Goal: Task Accomplishment & Management: Use online tool/utility

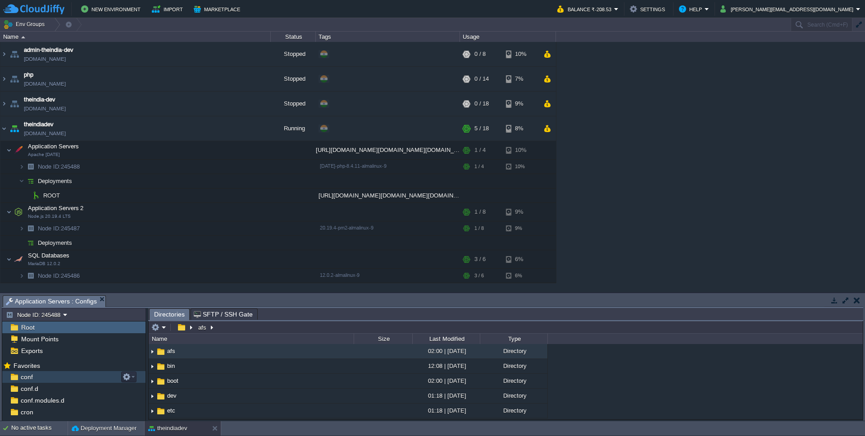
click at [36, 376] on div "conf" at bounding box center [73, 377] width 143 height 12
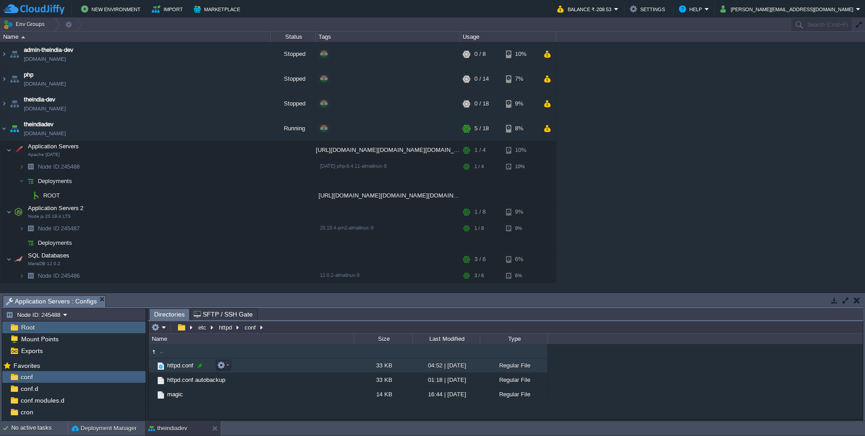
click at [199, 368] on div at bounding box center [200, 365] width 8 height 8
click at [608, 386] on div ".. httpd.conf 33 KB 04:52 | [DATE] Regular File httpd.conf.autobackup 33 KB 01:…" at bounding box center [506, 381] width 714 height 74
click at [224, 367] on button "button" at bounding box center [221, 365] width 8 height 8
click at [243, 298] on link "Open" at bounding box center [250, 294] width 64 height 10
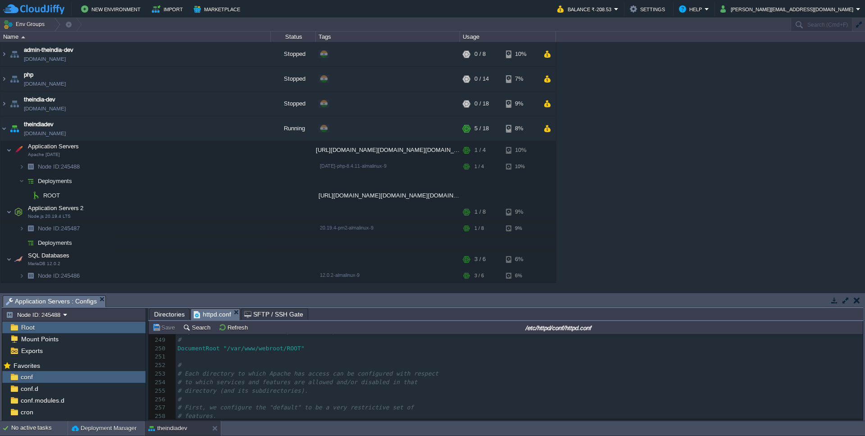
click at [303, 348] on div "1001 # 234 ServerName [DOMAIN_NAME] 235 ​ 236 # 237 # UseCanonicalName: Determi…" at bounding box center [519, 403] width 687 height 391
type textarea "/ppu"
type textarea "ublic"
click at [164, 332] on td "Save" at bounding box center [165, 327] width 28 height 11
click at [220, 199] on button "button" at bounding box center [221, 195] width 8 height 8
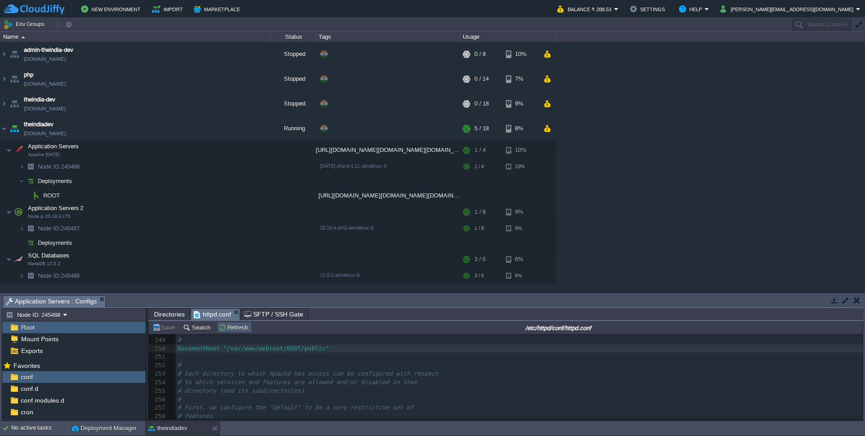
click at [236, 331] on button "Refresh" at bounding box center [235, 327] width 32 height 8
click at [174, 149] on button "button" at bounding box center [176, 150] width 8 height 8
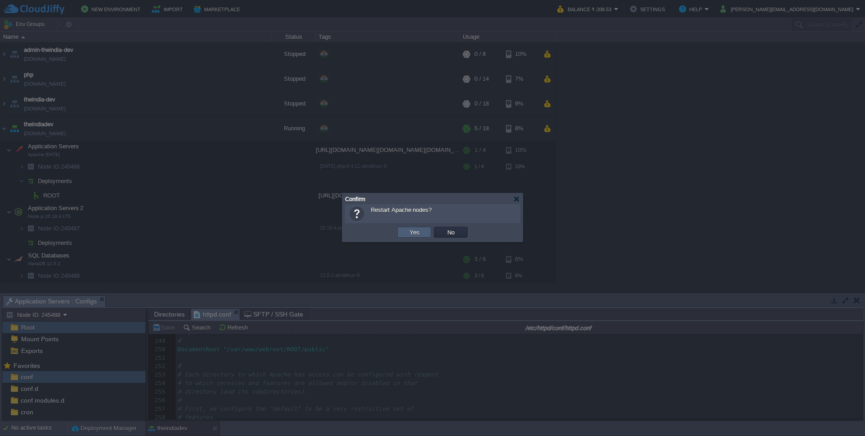
click at [403, 232] on td "Yes" at bounding box center [414, 232] width 34 height 11
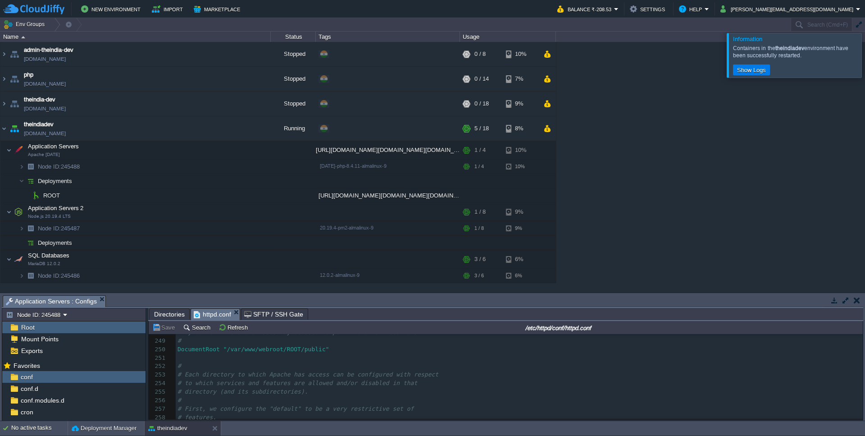
scroll to position [2106, 0]
click at [753, 70] on button "Show Logs" at bounding box center [751, 70] width 34 height 8
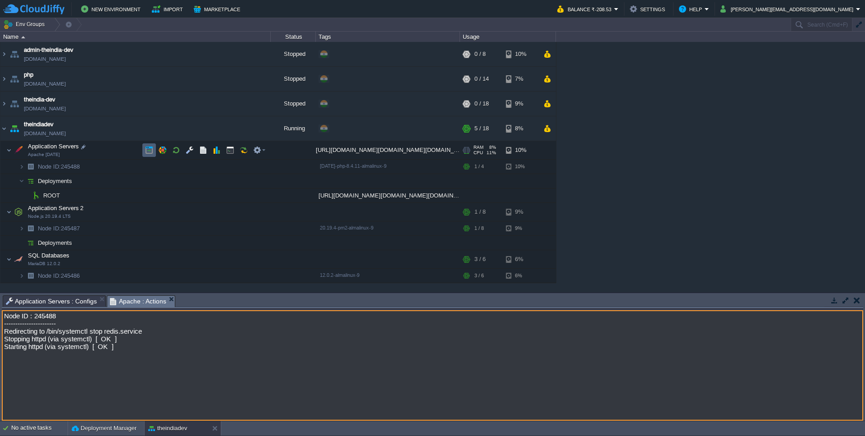
click at [155, 151] on td at bounding box center [149, 150] width 14 height 14
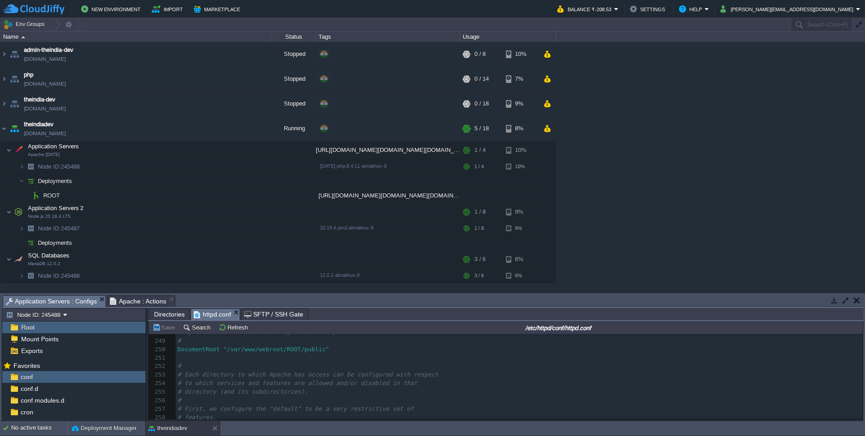
click at [100, 301] on em "Application Servers : Configs" at bounding box center [56, 301] width 100 height 11
click at [241, 362] on pre "​" at bounding box center [519, 358] width 687 height 9
click at [228, 329] on button "Refresh" at bounding box center [235, 327] width 32 height 8
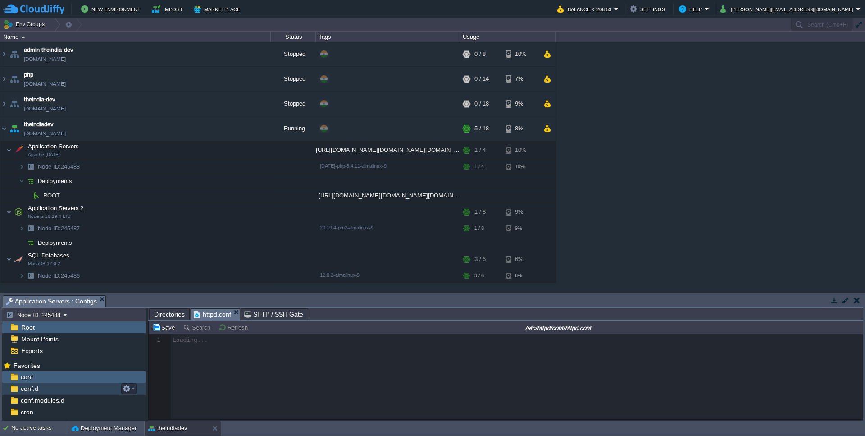
click at [46, 387] on div "conf.d" at bounding box center [73, 389] width 143 height 12
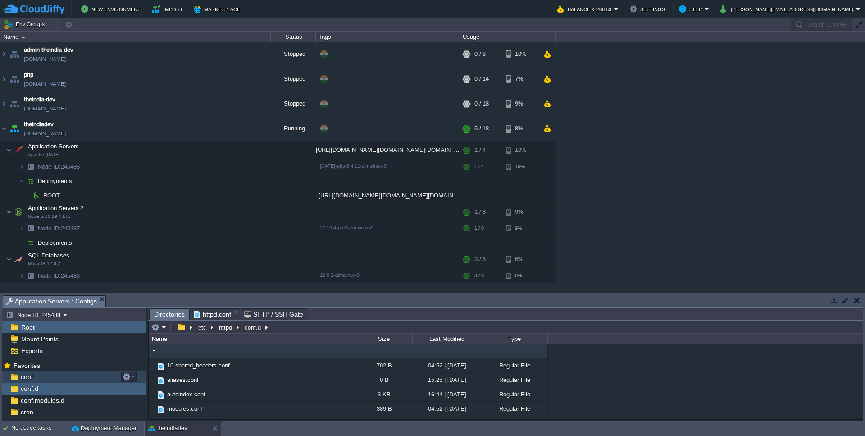
click at [23, 374] on span "conf" at bounding box center [26, 377] width 15 height 8
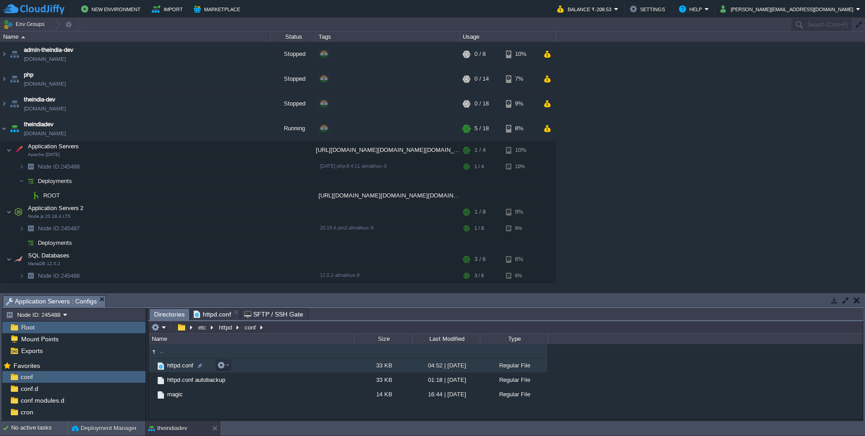
click at [183, 368] on span "httpd.conf" at bounding box center [180, 365] width 29 height 8
click at [190, 367] on span "httpd.conf" at bounding box center [180, 365] width 29 height 8
click at [198, 366] on div at bounding box center [200, 365] width 8 height 8
click at [162, 371] on img at bounding box center [161, 366] width 10 height 10
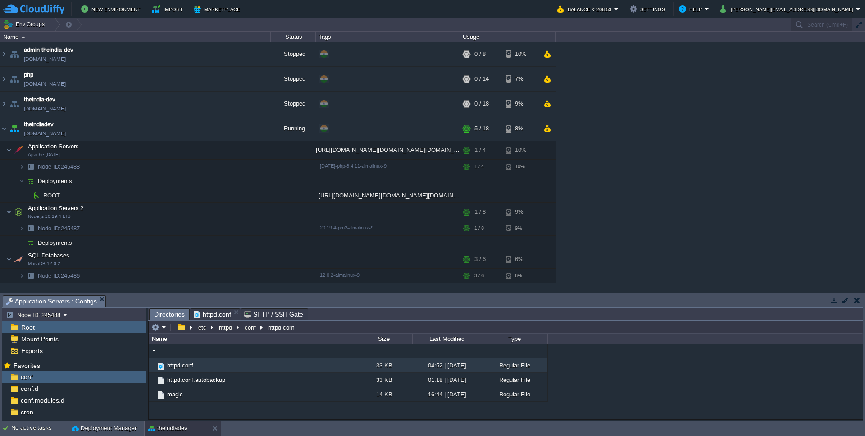
scroll to position [2106, 0]
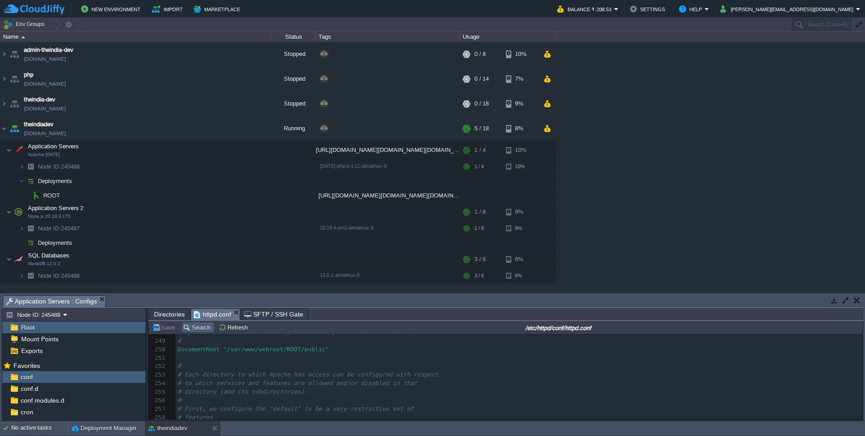
click at [204, 332] on td "Search" at bounding box center [198, 327] width 33 height 11
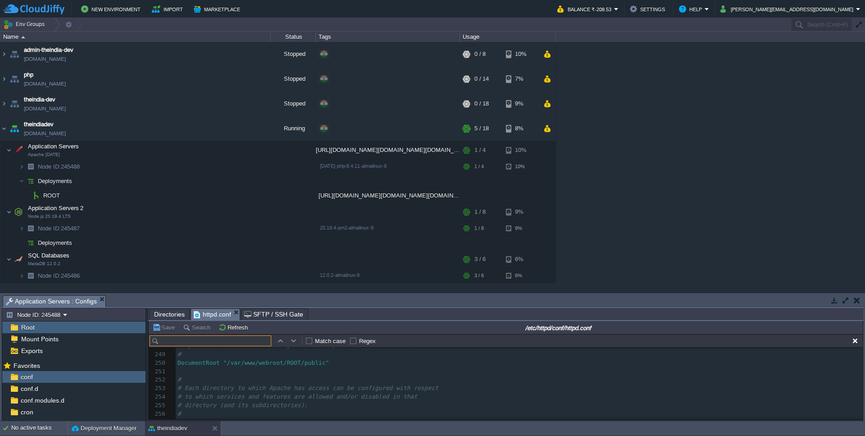
scroll to position [2120, 0]
click at [223, 373] on div "1002 238 # URLs and the SERVER_NAME and SERVER_PORT variables. 239 # When set "…" at bounding box center [519, 370] width 687 height 255
click at [295, 363] on div "1002 # Each directory to which Apache has access can be configured with respect…" at bounding box center [519, 362] width 687 height 280
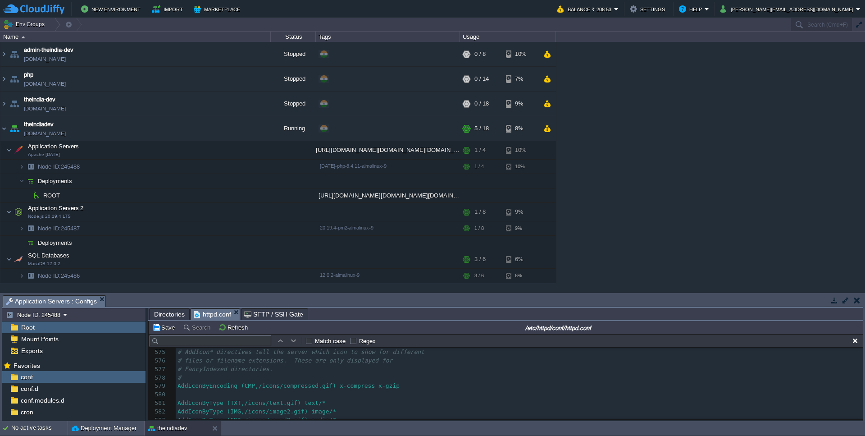
type textarea "/public"
click at [165, 331] on button "Save" at bounding box center [164, 327] width 25 height 8
click at [178, 152] on button "button" at bounding box center [176, 150] width 8 height 8
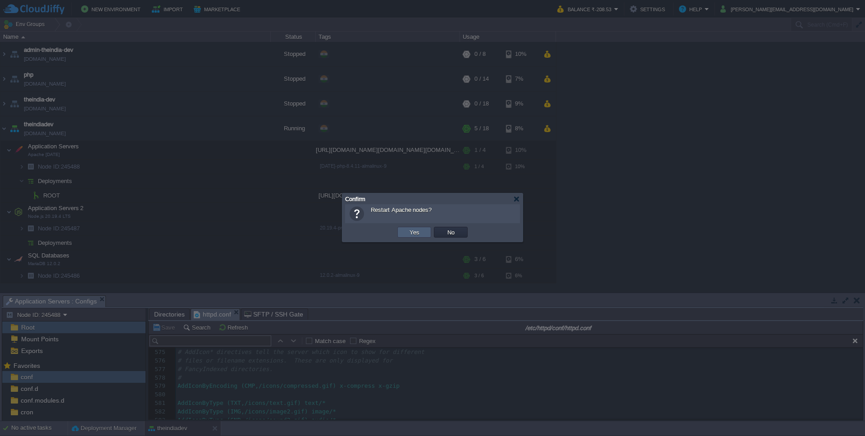
click at [416, 231] on button "Yes" at bounding box center [414, 232] width 15 height 8
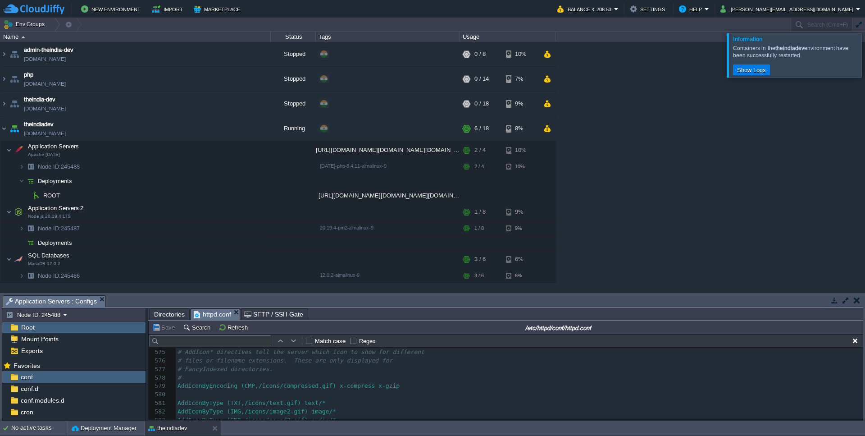
scroll to position [4877, 0]
click at [18, 323] on img at bounding box center [14, 327] width 10 height 12
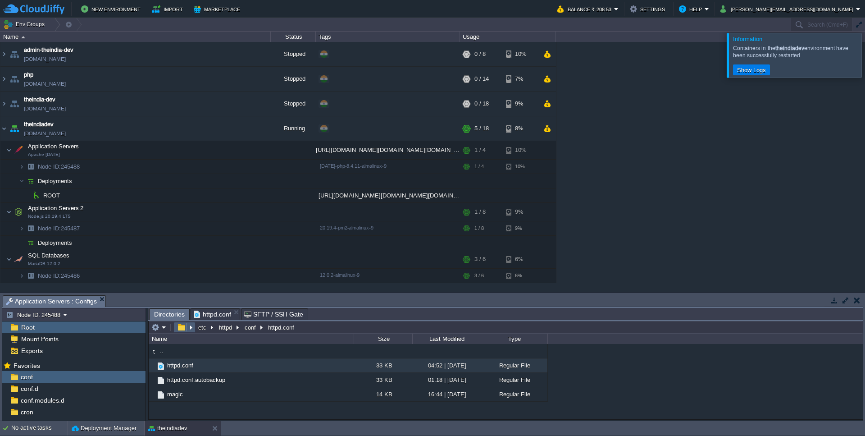
click at [185, 329] on button "button" at bounding box center [181, 327] width 13 height 8
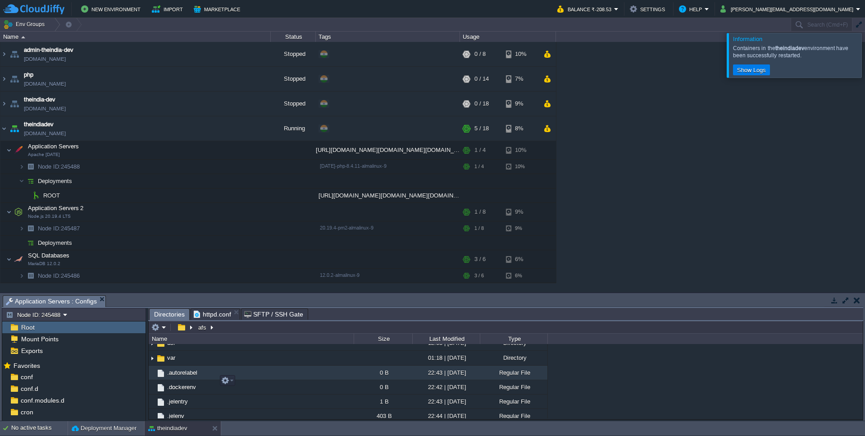
scroll to position [276, 0]
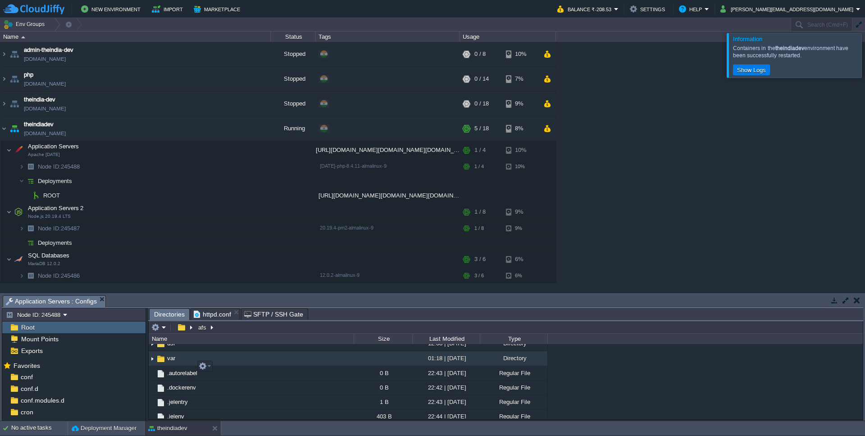
click at [173, 362] on span "var" at bounding box center [171, 358] width 11 height 8
click at [165, 364] on img at bounding box center [161, 359] width 10 height 10
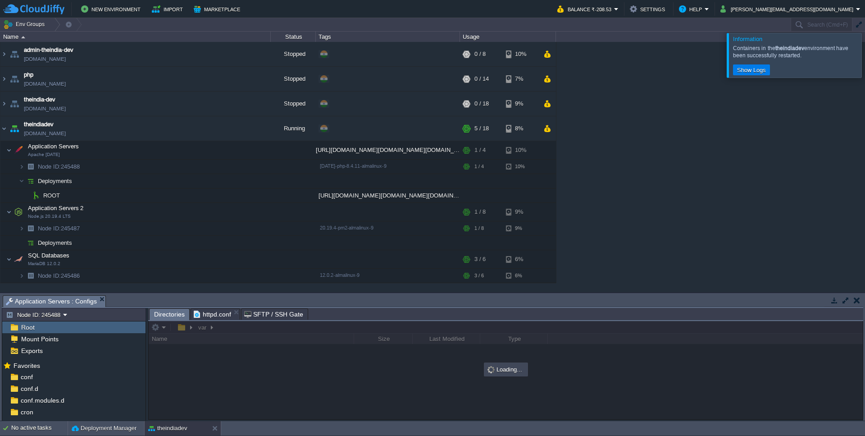
scroll to position [0, 0]
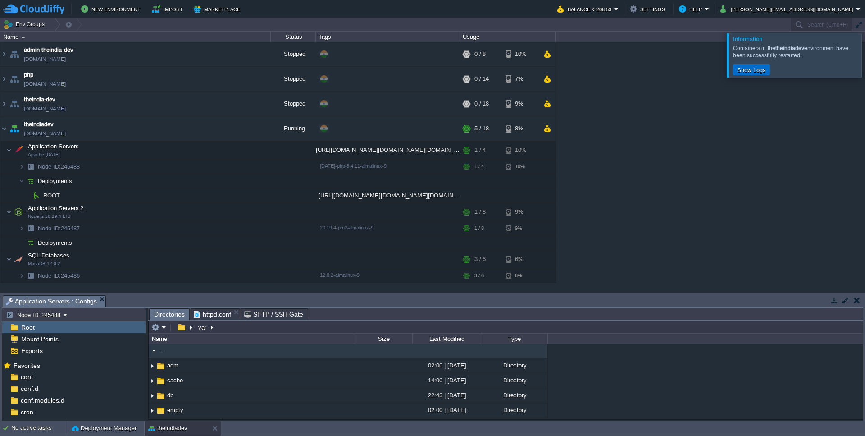
click at [757, 71] on button "Show Logs" at bounding box center [751, 70] width 34 height 8
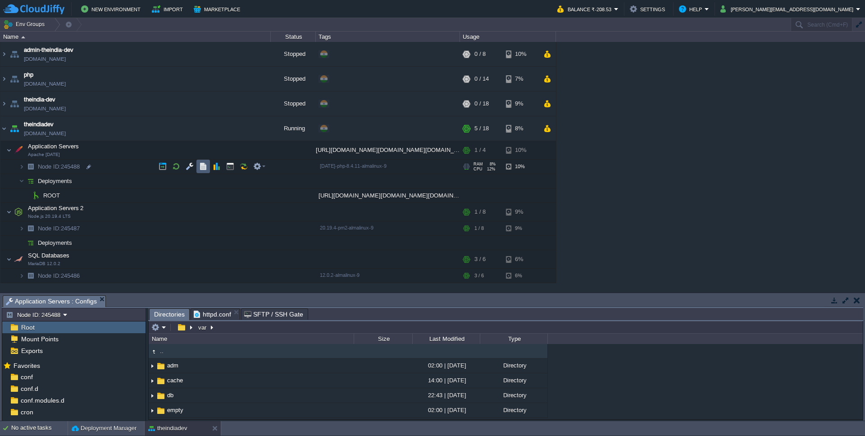
click at [208, 167] on td at bounding box center [203, 166] width 14 height 14
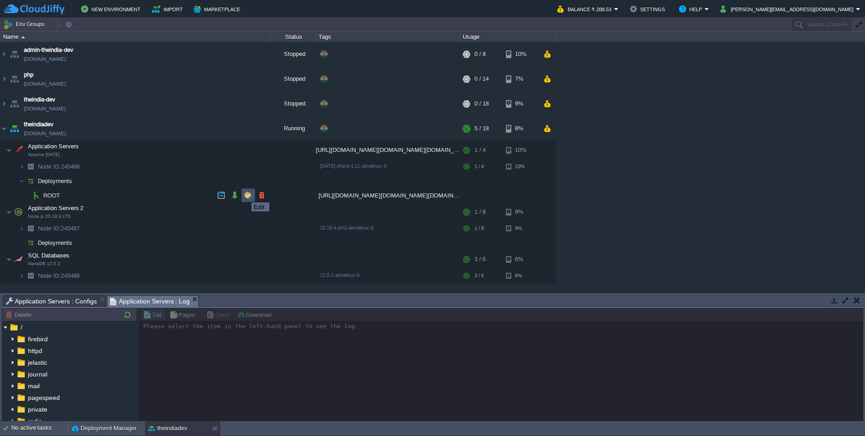
click at [246, 194] on button "button" at bounding box center [248, 195] width 8 height 8
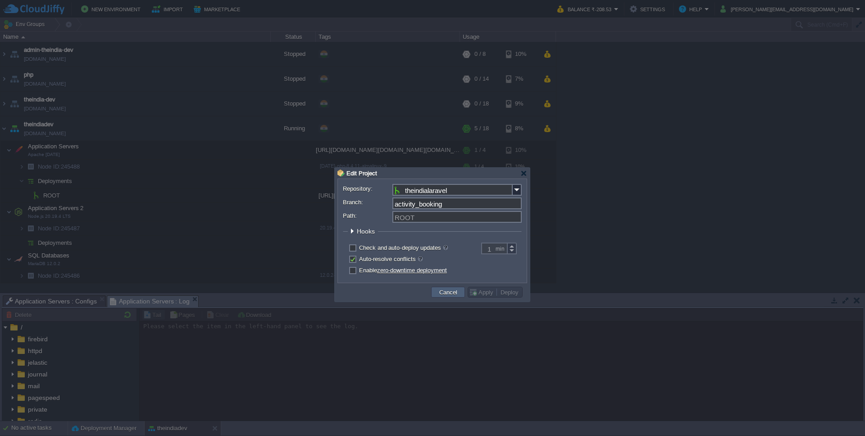
click at [455, 295] on button "Cancel" at bounding box center [448, 292] width 23 height 8
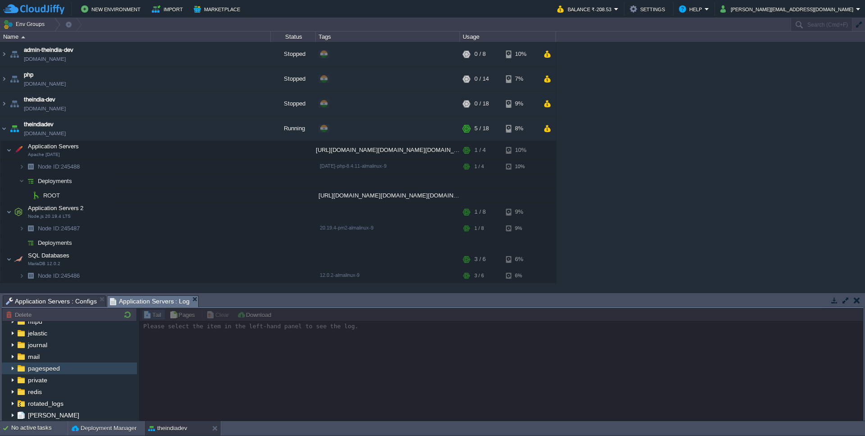
scroll to position [23, 0]
click at [60, 303] on span "Application Servers : Configs" at bounding box center [51, 301] width 91 height 11
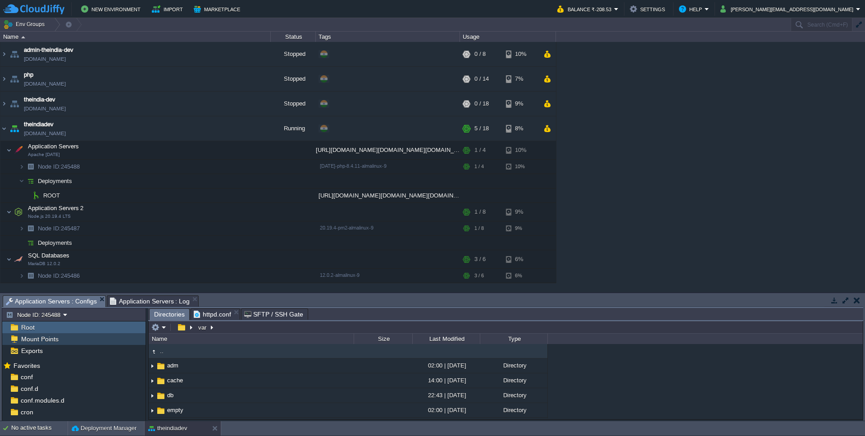
click at [31, 337] on span "Mount Points" at bounding box center [39, 339] width 41 height 8
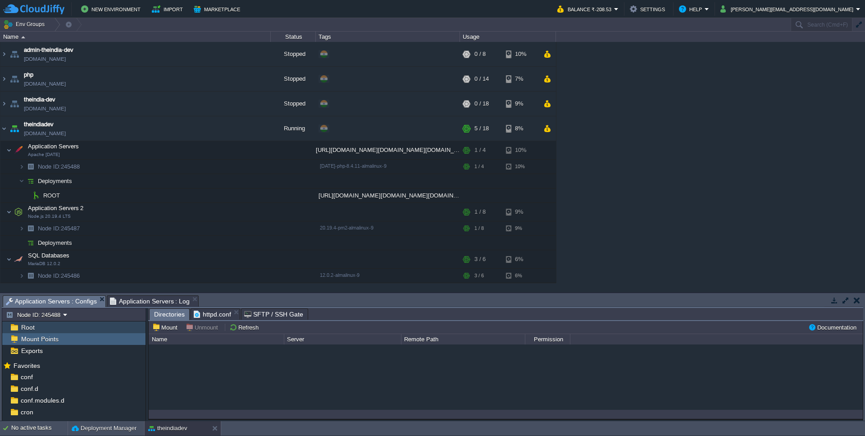
click at [37, 332] on div "Root" at bounding box center [73, 327] width 143 height 12
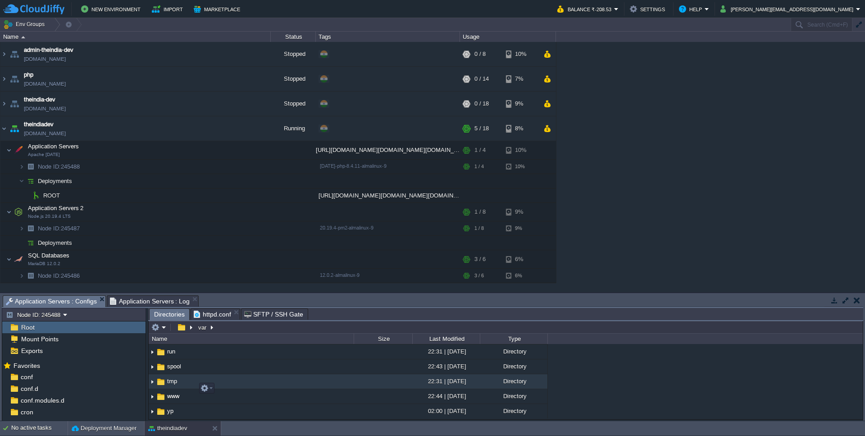
scroll to position [253, 0]
click at [160, 387] on img at bounding box center [161, 382] width 10 height 10
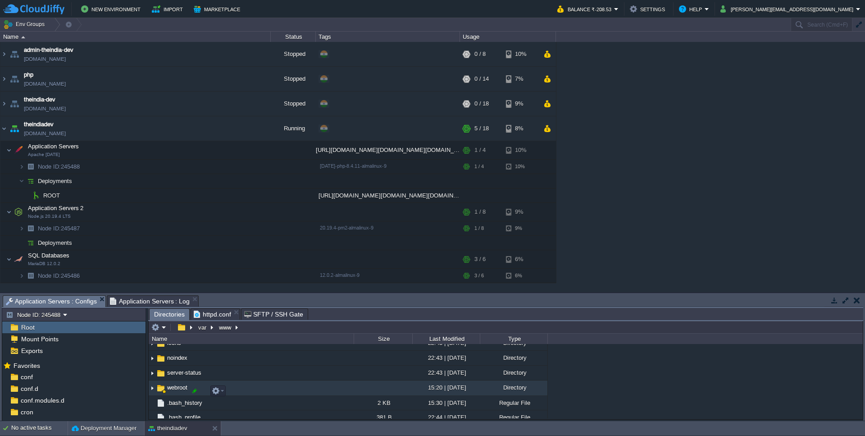
scroll to position [84, 0]
click at [168, 389] on span "webroot" at bounding box center [177, 385] width 23 height 8
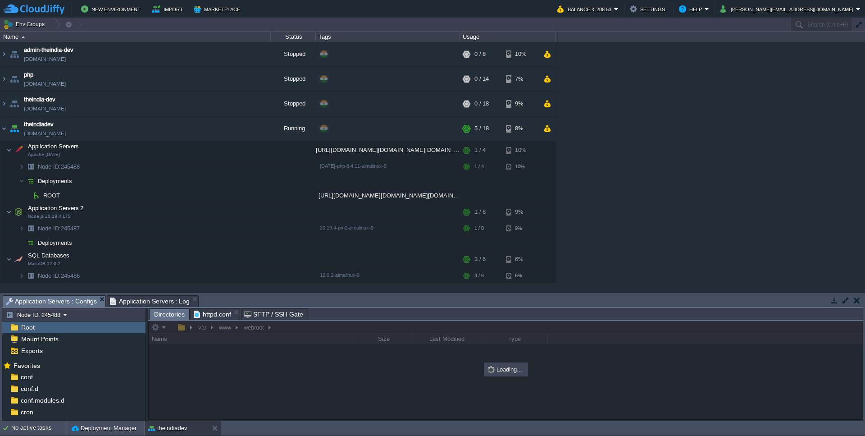
scroll to position [101, 0]
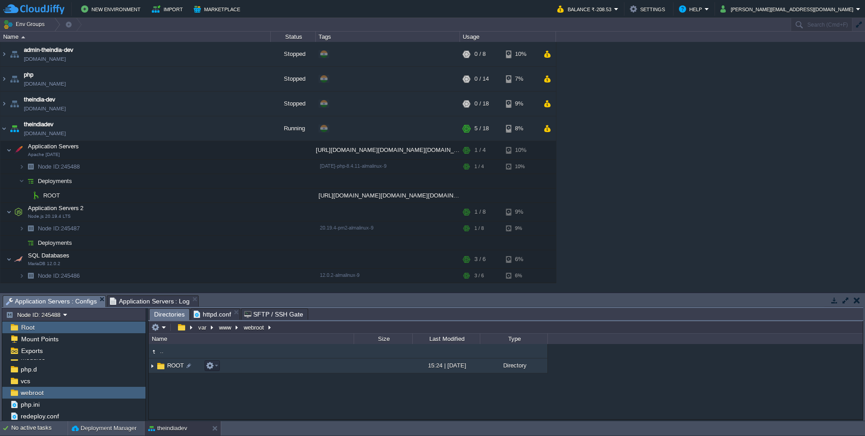
click at [168, 367] on span "ROOT" at bounding box center [175, 365] width 19 height 8
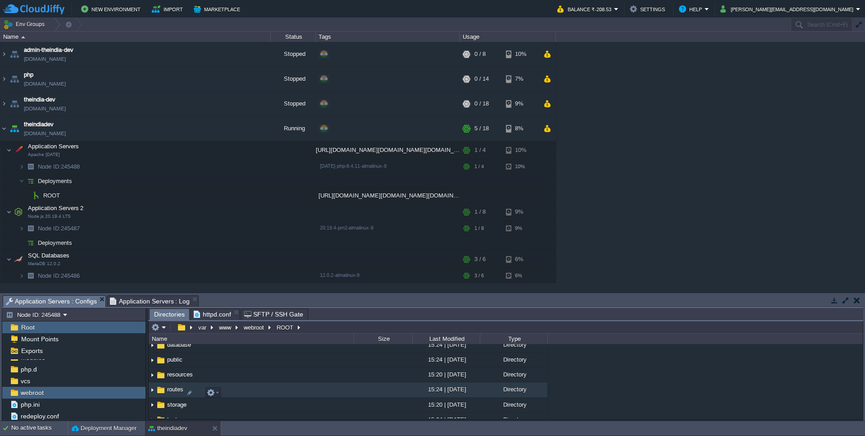
scroll to position [74, 0]
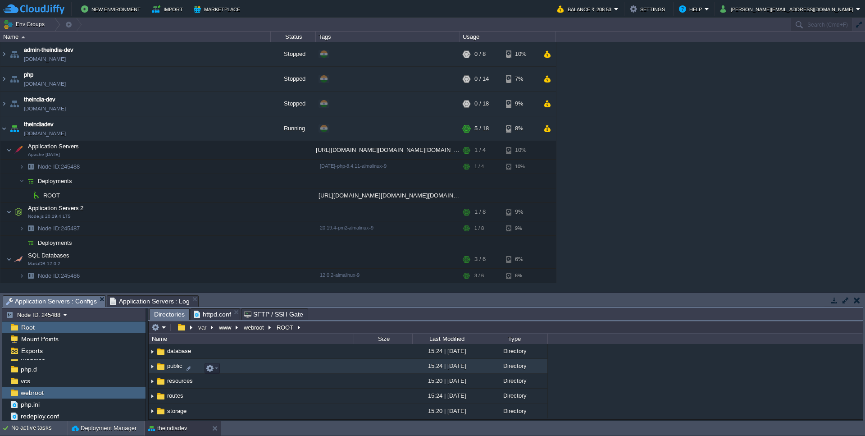
click at [173, 369] on span "public" at bounding box center [175, 366] width 18 height 8
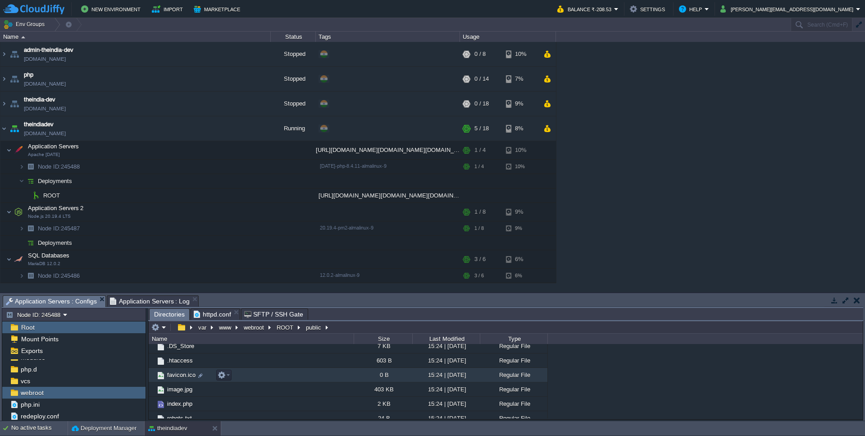
scroll to position [27, 0]
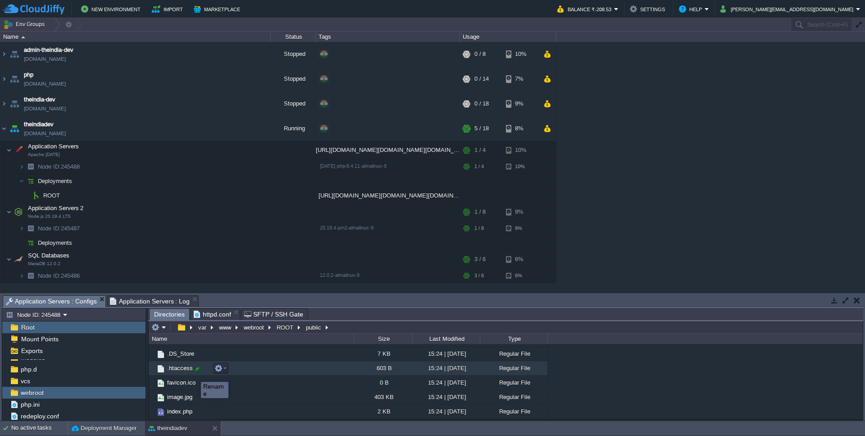
click at [195, 373] on div at bounding box center [197, 368] width 8 height 8
click at [164, 372] on div ".. the-india-image 15:24 | [DATE] Directory .DS_Store 7 KB 15:24 | [DATE] Regul…" at bounding box center [506, 381] width 714 height 74
click at [164, 372] on img at bounding box center [161, 369] width 10 height 10
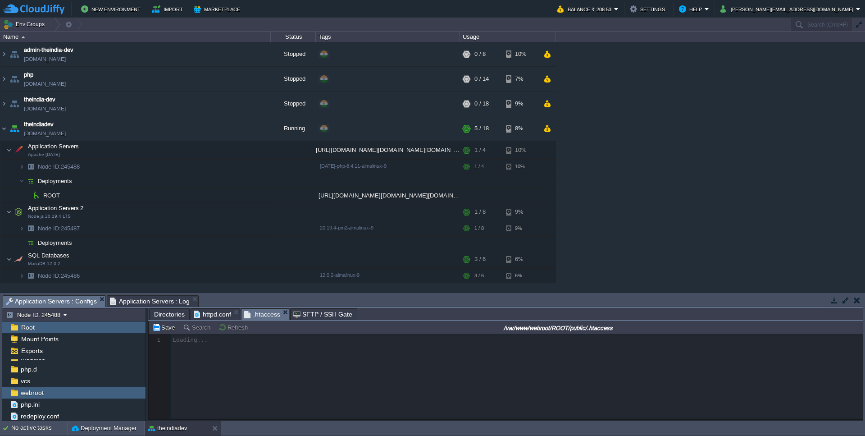
click at [230, 370] on div at bounding box center [506, 376] width 714 height 85
click at [232, 362] on div at bounding box center [506, 376] width 714 height 85
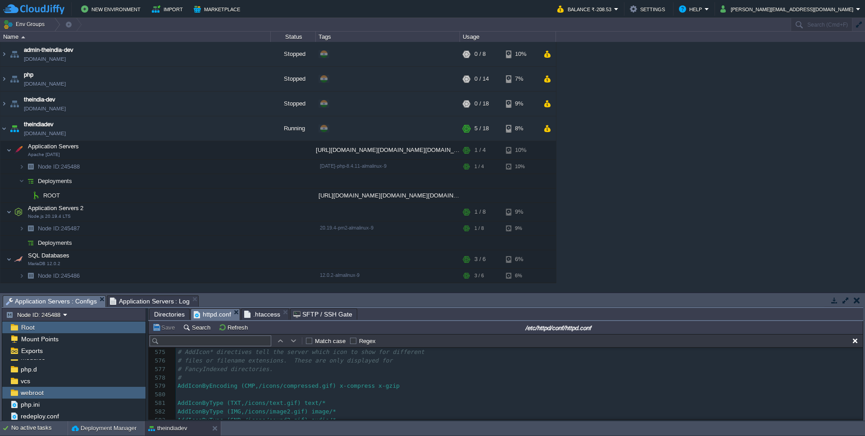
click at [219, 318] on span "httpd.conf" at bounding box center [212, 314] width 37 height 11
click at [231, 347] on div "Match case Regex" at bounding box center [506, 341] width 714 height 14
click at [230, 344] on input "text" at bounding box center [211, 340] width 122 height 11
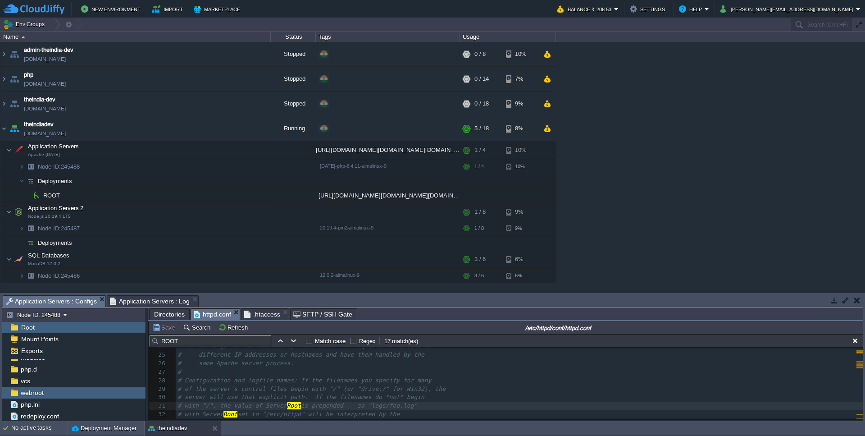
type input "ROOT"
click at [315, 343] on label "Match case" at bounding box center [330, 340] width 31 height 7
click at [312, 343] on input "Match case" at bounding box center [310, 341] width 6 height 6
checkbox input "true"
type textarea "ROOT"
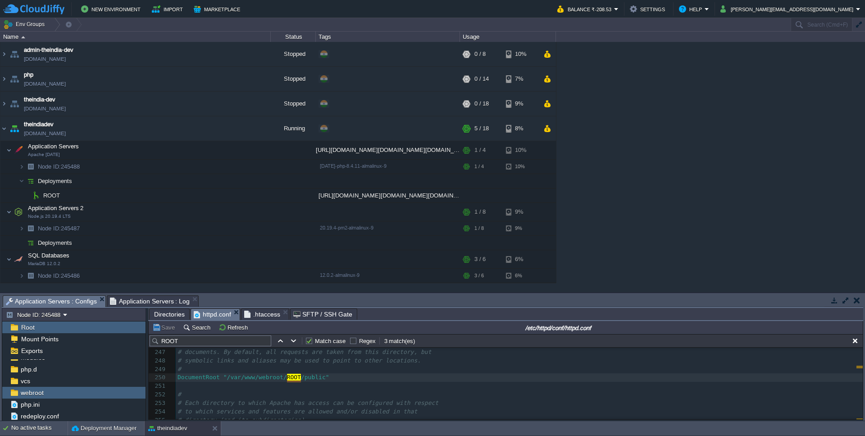
click at [239, 344] on input "ROOT" at bounding box center [211, 340] width 122 height 11
click at [323, 406] on pre "DocumentRoot /var/www/webroot/ ROOT" at bounding box center [519, 405] width 687 height 9
type textarea "."
type textarea "/public"
click at [169, 329] on button "Save" at bounding box center [164, 327] width 25 height 8
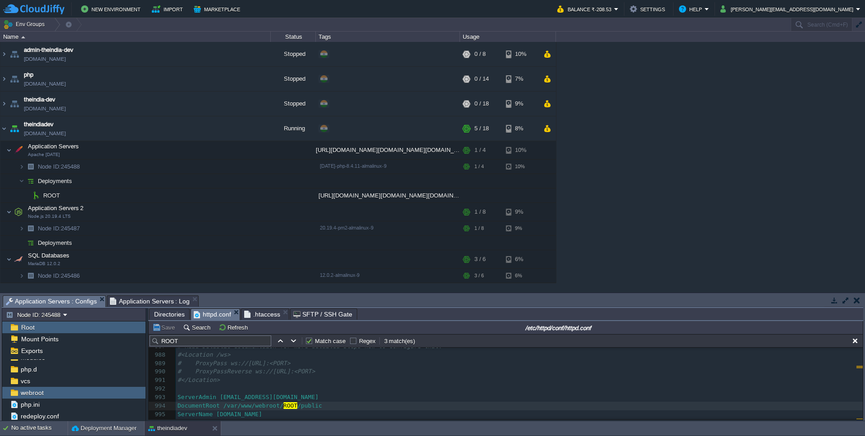
click at [219, 339] on input "ROOT" at bounding box center [211, 340] width 122 height 11
click at [261, 317] on span ".htaccess" at bounding box center [262, 314] width 36 height 11
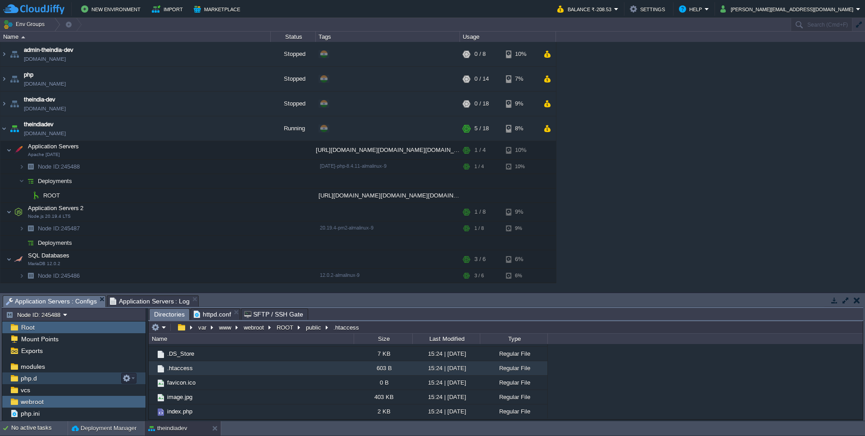
scroll to position [86, 0]
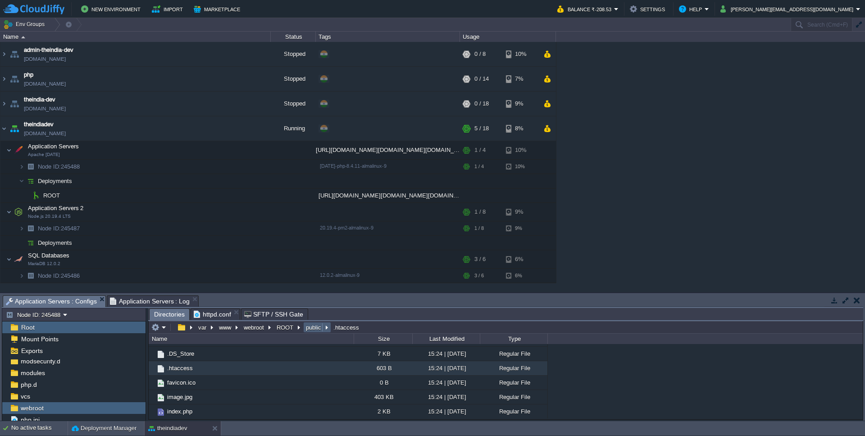
click at [312, 327] on button "public" at bounding box center [314, 327] width 19 height 8
click at [165, 330] on em at bounding box center [158, 327] width 15 height 8
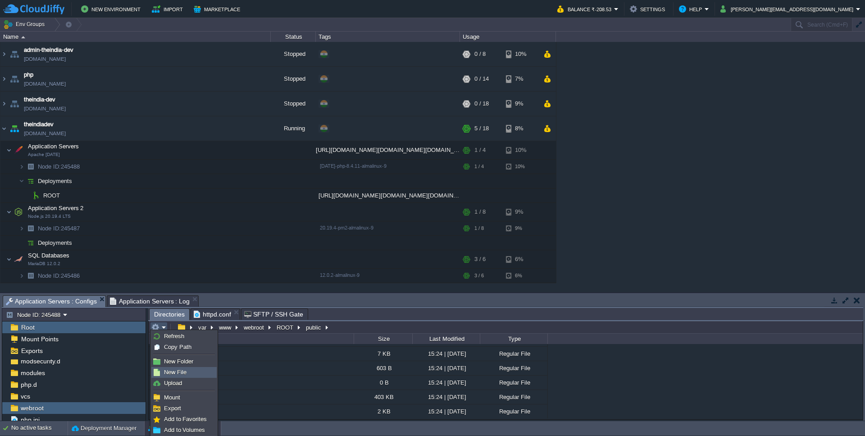
click at [179, 373] on span "New File" at bounding box center [175, 372] width 23 height 7
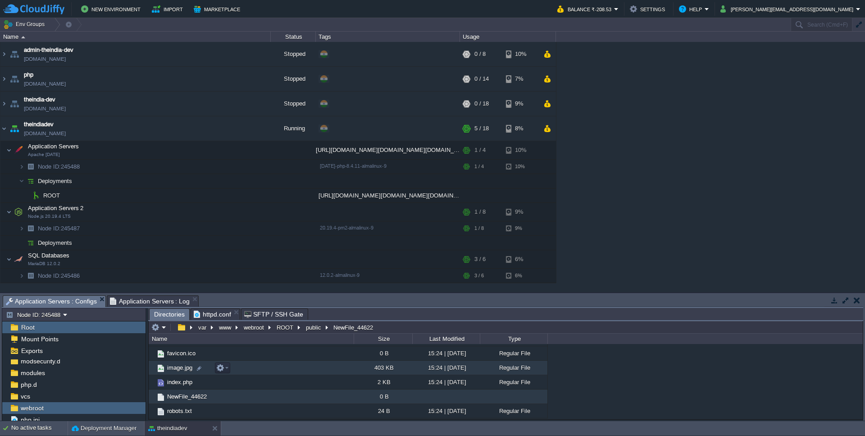
scroll to position [0, 0]
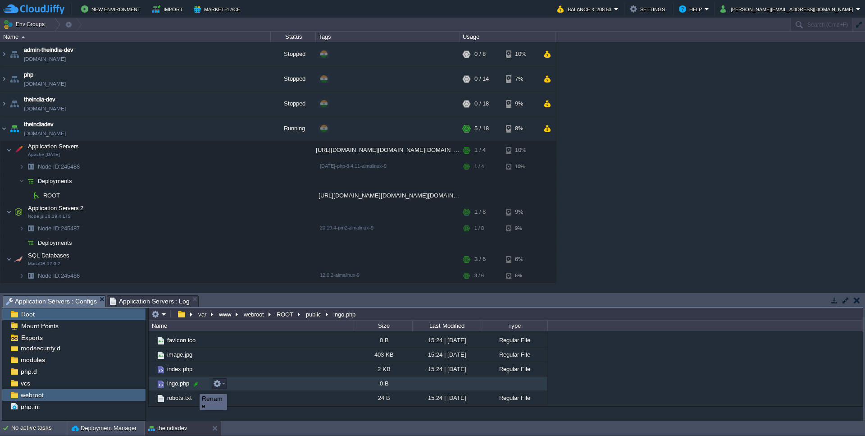
click at [193, 386] on div at bounding box center [196, 384] width 8 height 8
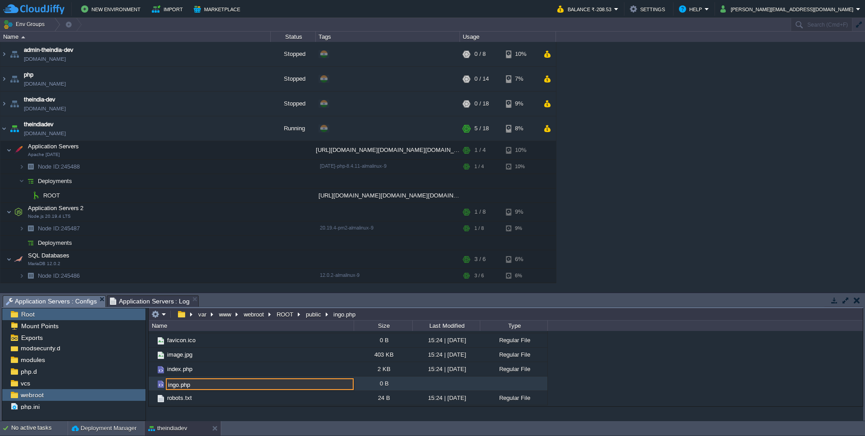
click at [174, 385] on input "ingo.php" at bounding box center [260, 384] width 188 height 12
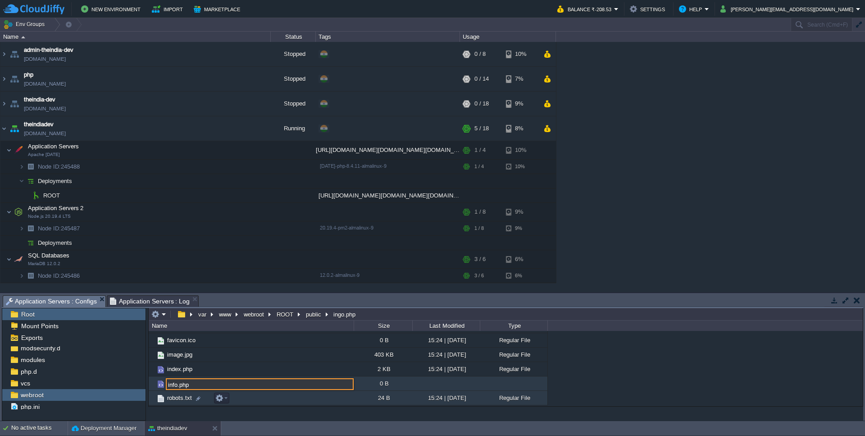
type input "info.php"
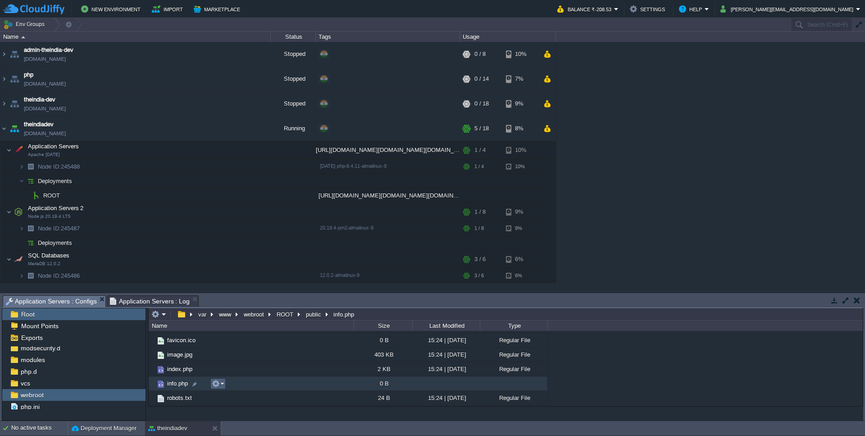
click at [219, 387] on button "button" at bounding box center [216, 383] width 8 height 8
click at [230, 313] on span "Open" at bounding box center [231, 311] width 14 height 7
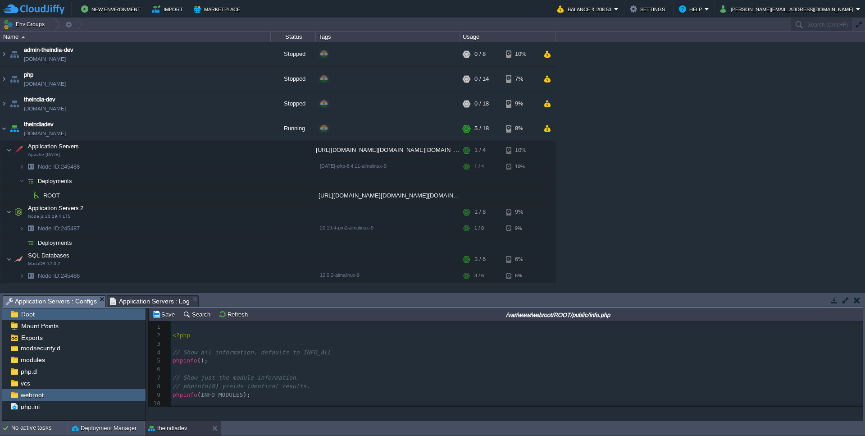
scroll to position [20, 0]
click at [164, 314] on button "Save" at bounding box center [164, 314] width 25 height 8
click at [35, 395] on span "webroot" at bounding box center [32, 395] width 26 height 8
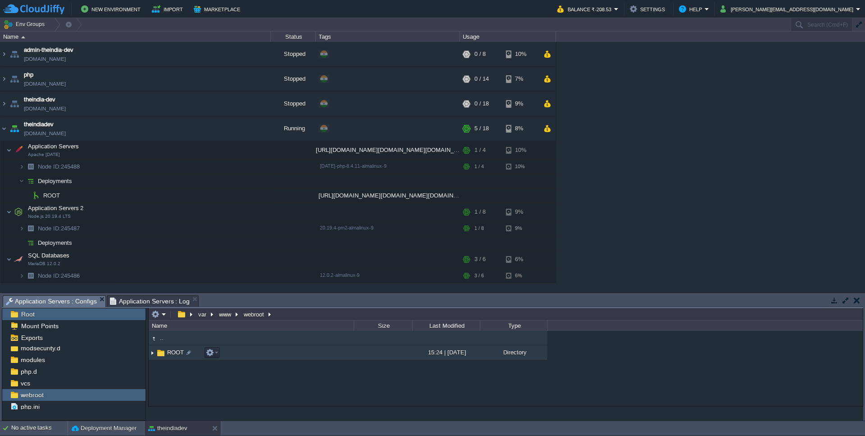
click at [178, 354] on span "ROOT" at bounding box center [175, 352] width 19 height 8
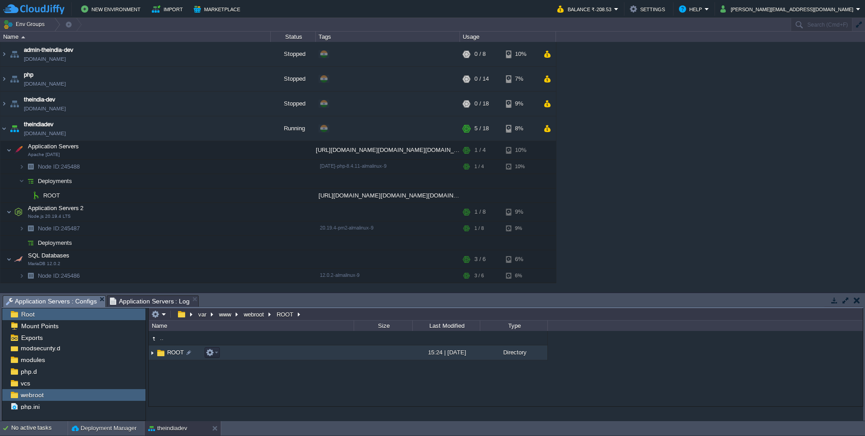
click at [178, 354] on span "ROOT" at bounding box center [175, 352] width 19 height 8
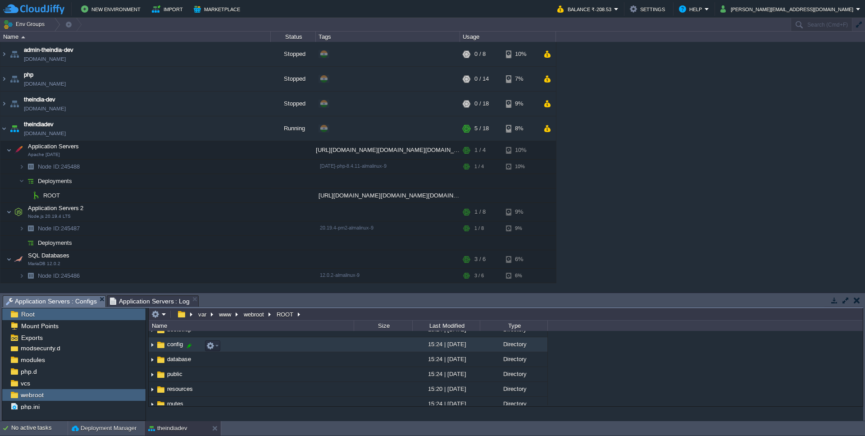
scroll to position [54, 0]
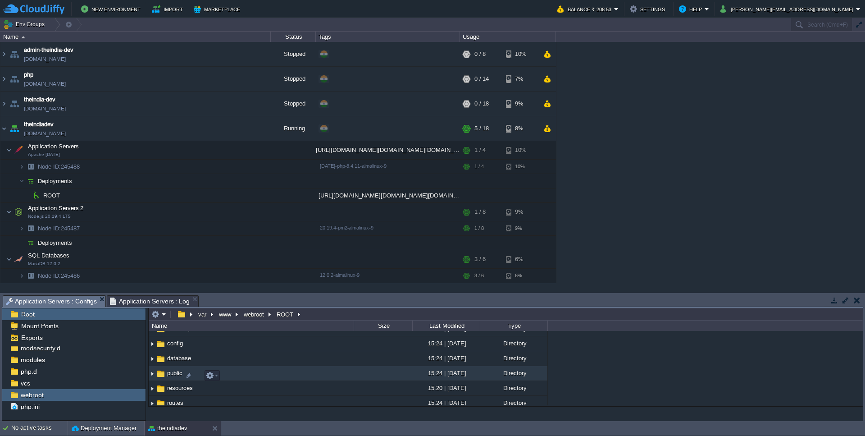
click at [177, 377] on span "public" at bounding box center [175, 373] width 18 height 8
click at [167, 374] on span "public" at bounding box center [175, 373] width 18 height 8
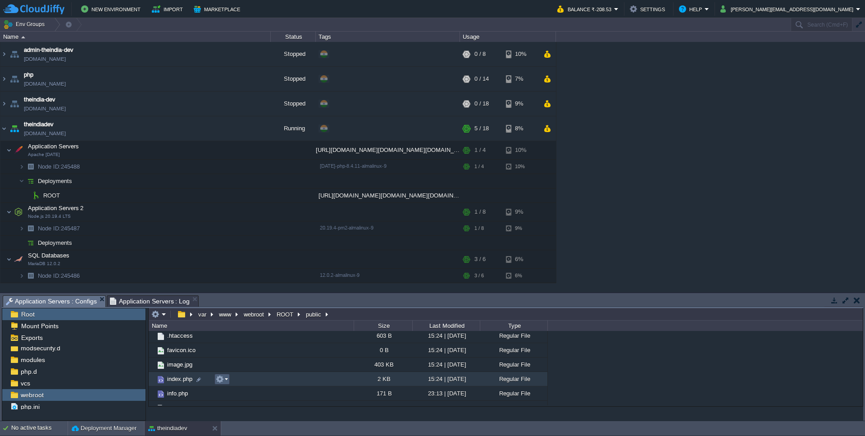
scroll to position [56, 0]
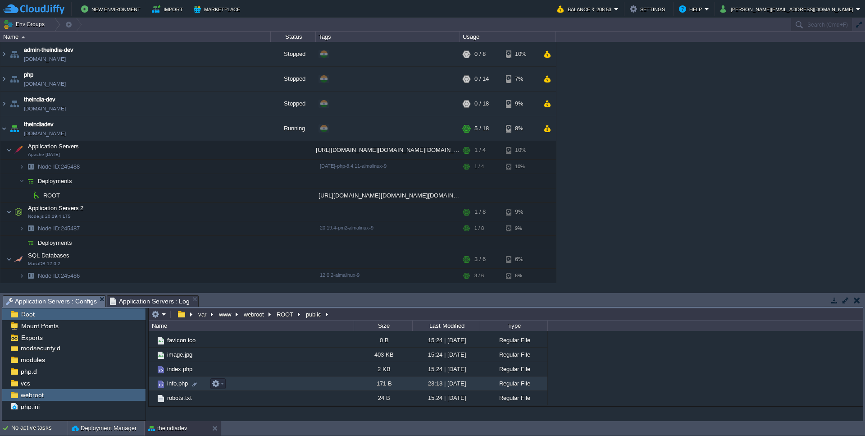
click at [170, 385] on span "info.php" at bounding box center [177, 383] width 23 height 8
click at [222, 382] on em at bounding box center [218, 383] width 12 height 8
click at [235, 372] on span "Delete" at bounding box center [232, 372] width 17 height 7
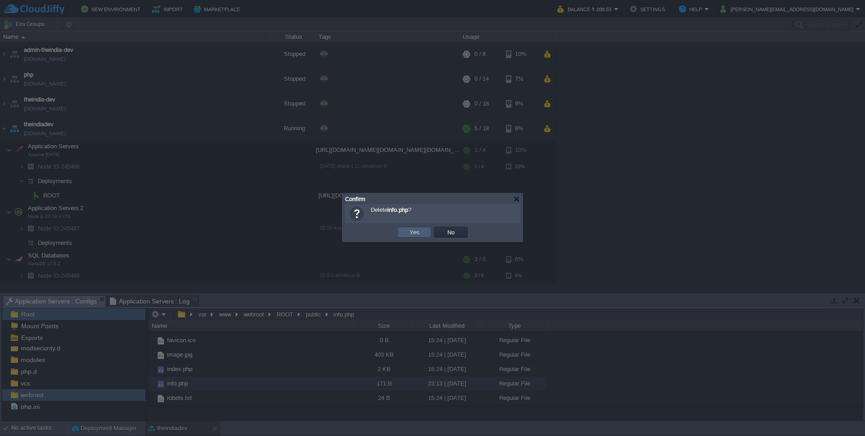
click at [423, 231] on td "Yes" at bounding box center [414, 232] width 34 height 11
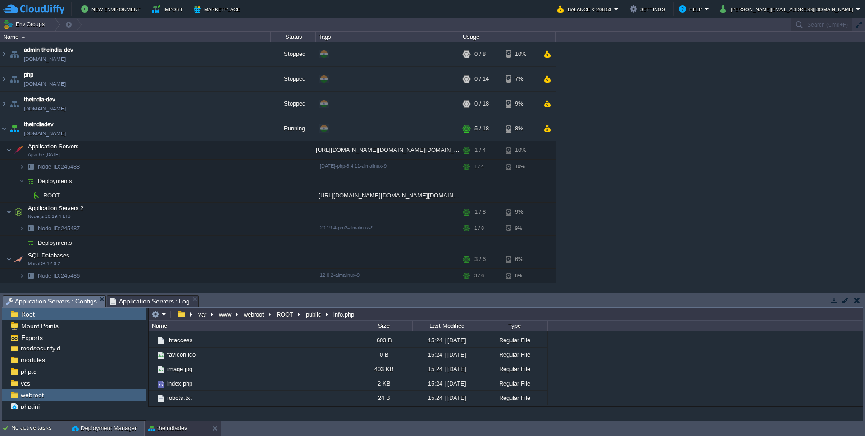
scroll to position [42, 0]
click at [309, 314] on button "public" at bounding box center [314, 314] width 19 height 8
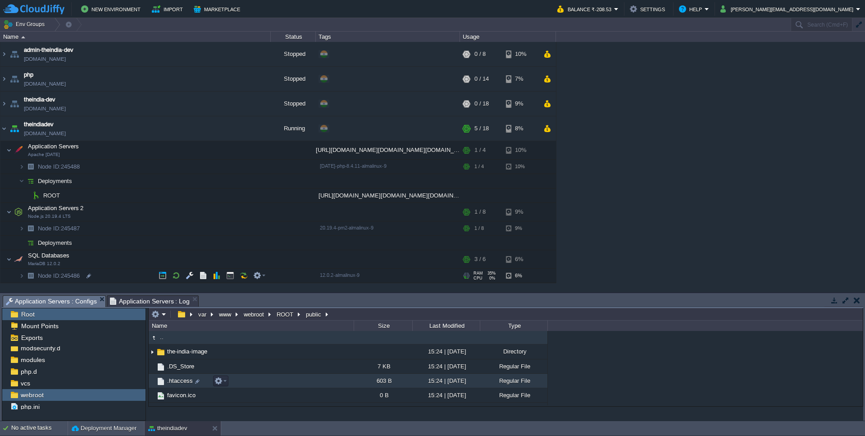
scroll to position [0, 0]
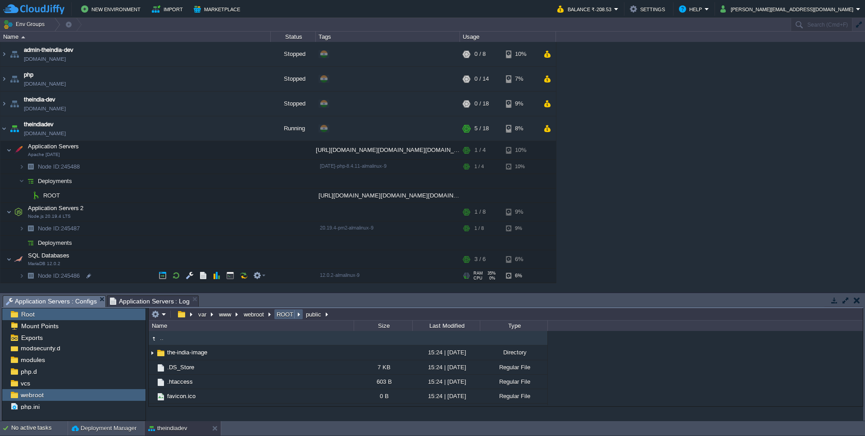
click at [286, 314] on button "ROOT" at bounding box center [285, 314] width 20 height 8
click at [163, 313] on em at bounding box center [158, 314] width 15 height 8
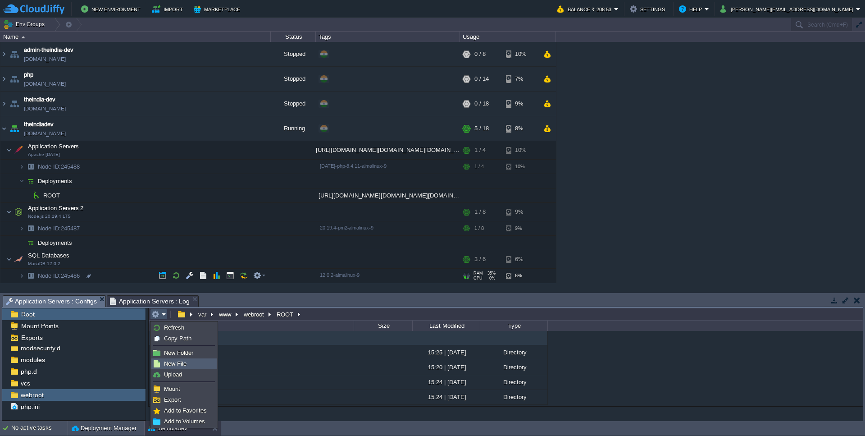
click at [174, 365] on span "New File" at bounding box center [175, 363] width 23 height 7
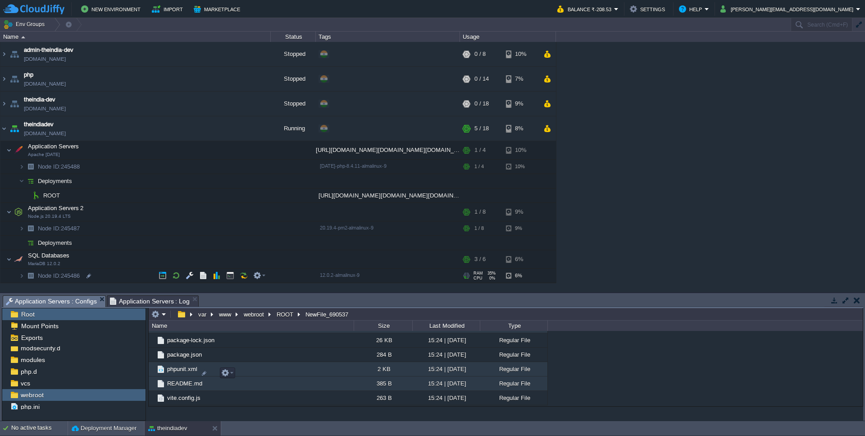
scroll to position [282, 0]
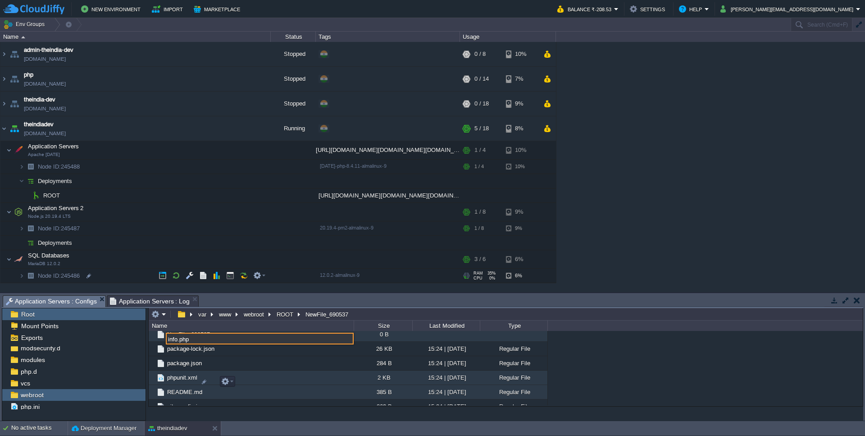
type input "info.php"
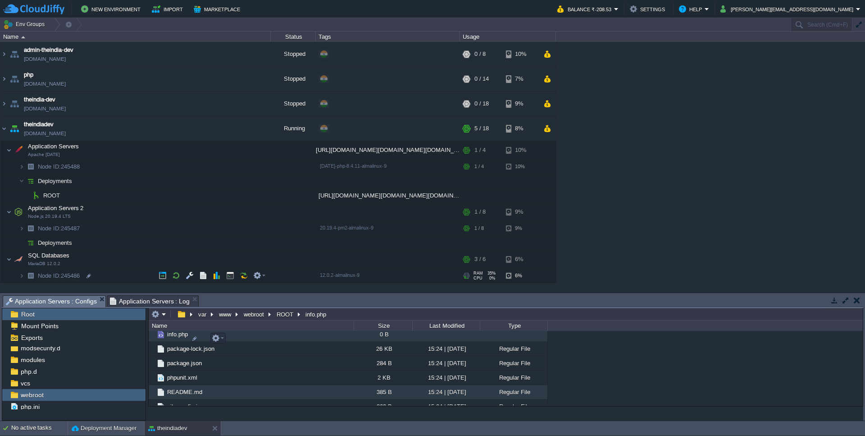
click at [173, 338] on span "info.php" at bounding box center [177, 334] width 23 height 8
click at [162, 318] on em at bounding box center [158, 314] width 15 height 8
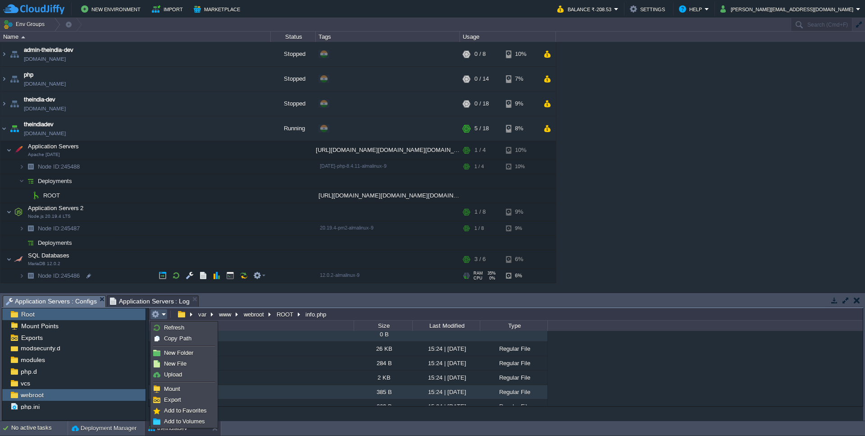
click at [641, 384] on div ".. .git 15:25 | [DATE] Directory app 15:20 | [DATE] Directory bootstrap 15:24 |…" at bounding box center [506, 368] width 714 height 74
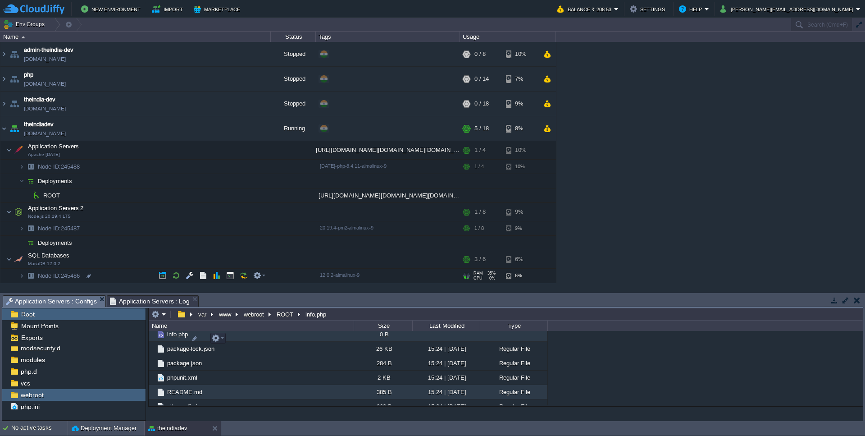
click at [229, 341] on td "info.php" at bounding box center [251, 334] width 205 height 14
click at [213, 340] on button "button" at bounding box center [216, 338] width 8 height 8
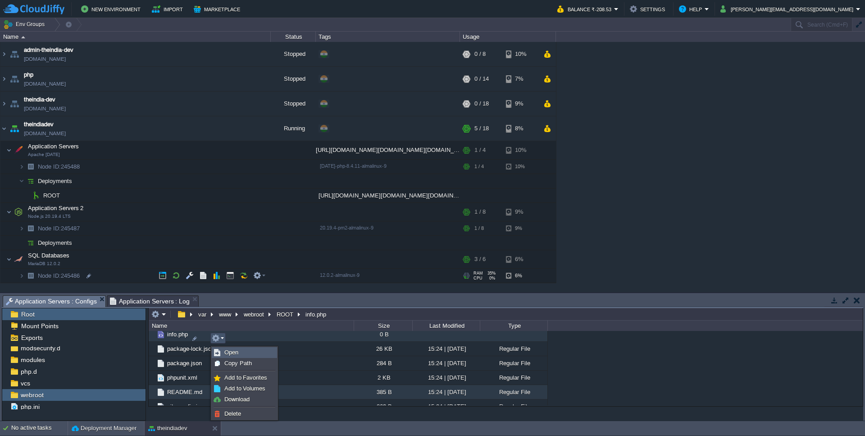
click at [223, 353] on link "Open" at bounding box center [244, 352] width 64 height 10
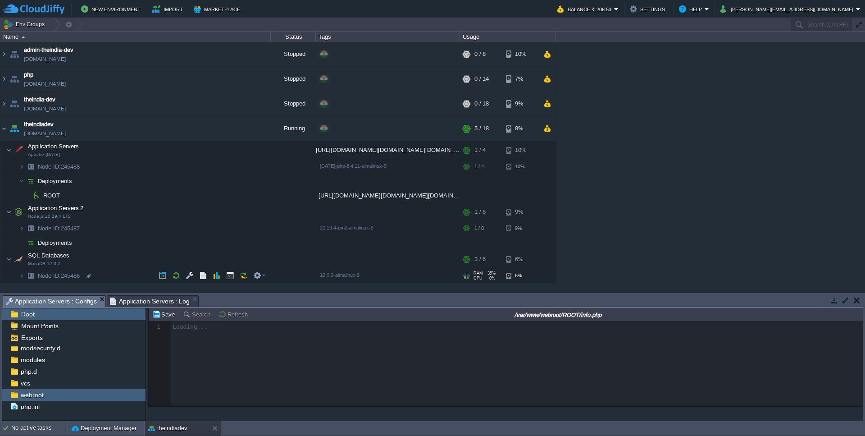
click at [201, 350] on div at bounding box center [506, 363] width 714 height 85
click at [201, 336] on div at bounding box center [506, 363] width 714 height 85
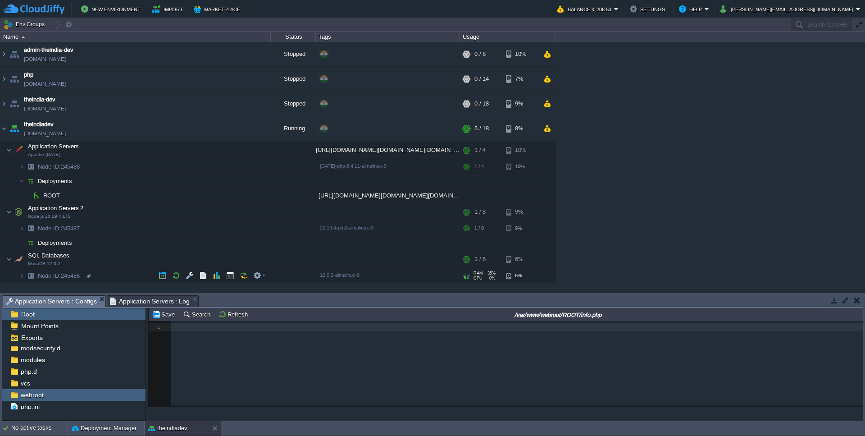
scroll to position [20, 0]
click at [170, 319] on td "Save" at bounding box center [165, 314] width 28 height 11
click at [33, 395] on span "webroot" at bounding box center [32, 395] width 26 height 8
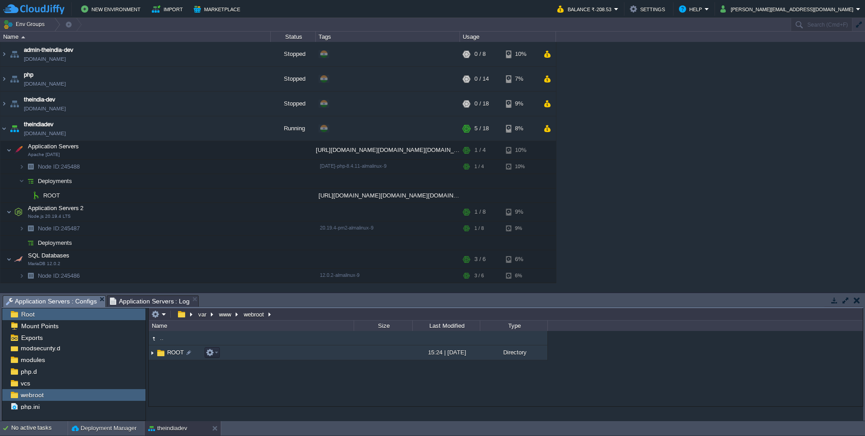
click at [176, 354] on span "ROOT" at bounding box center [175, 352] width 19 height 8
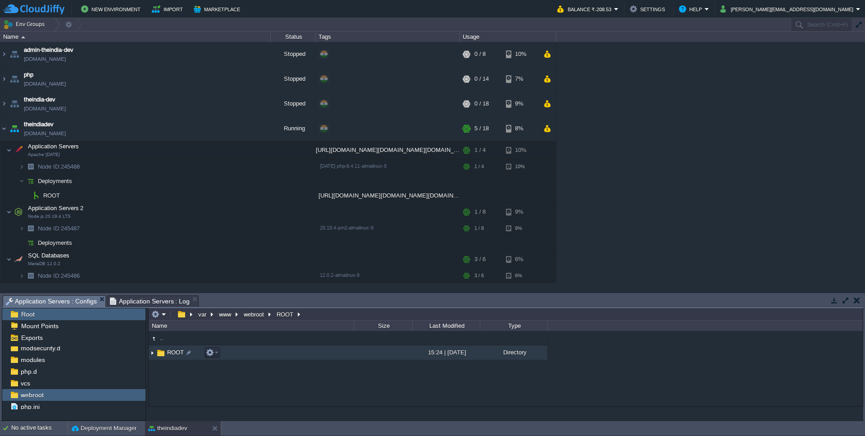
click at [176, 354] on span "ROOT" at bounding box center [175, 352] width 19 height 8
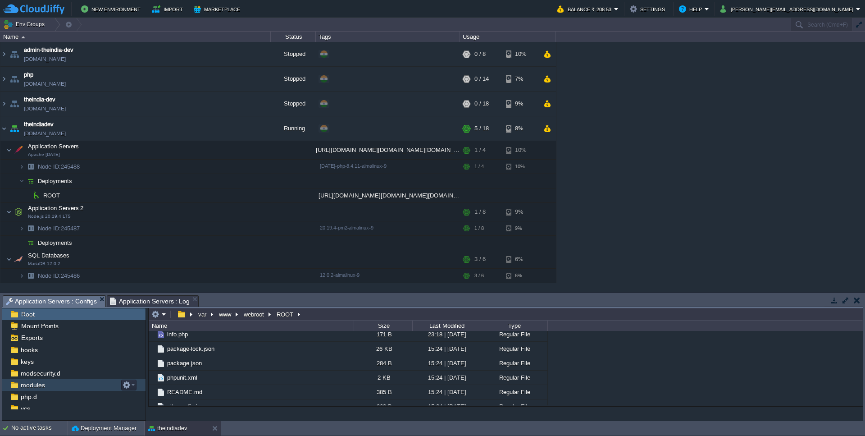
scroll to position [0, 0]
click at [181, 314] on button "button" at bounding box center [181, 314] width 13 height 8
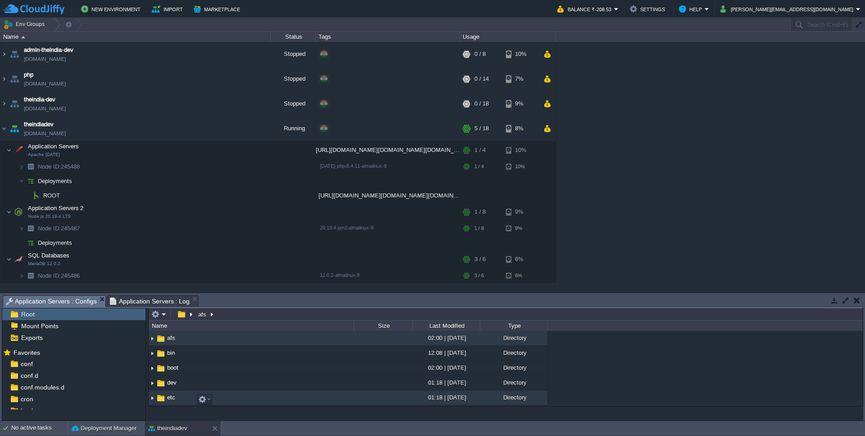
click at [167, 401] on span "etc" at bounding box center [171, 397] width 11 height 8
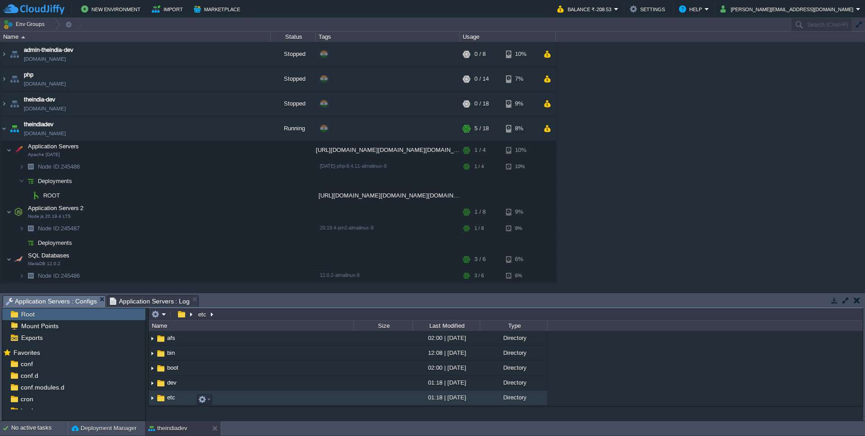
click at [167, 401] on span "etc" at bounding box center [171, 397] width 11 height 8
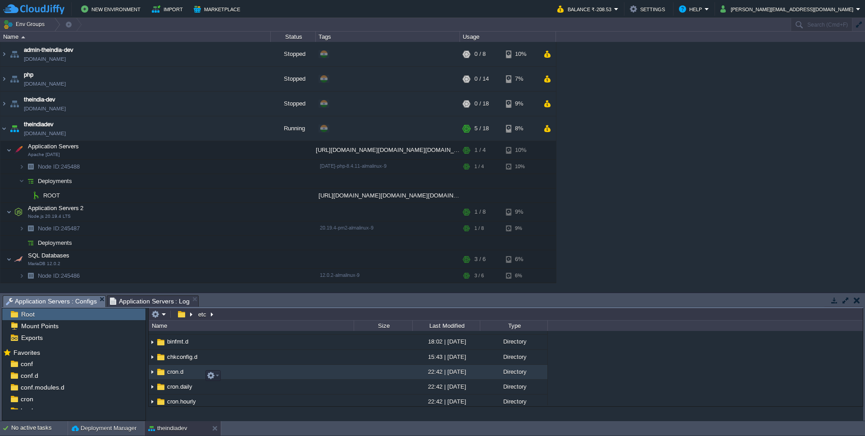
scroll to position [161, 0]
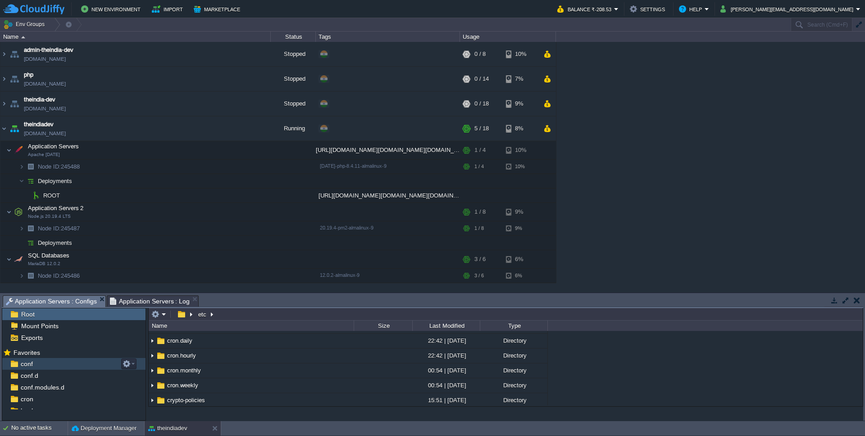
click at [64, 364] on div "conf" at bounding box center [73, 364] width 143 height 12
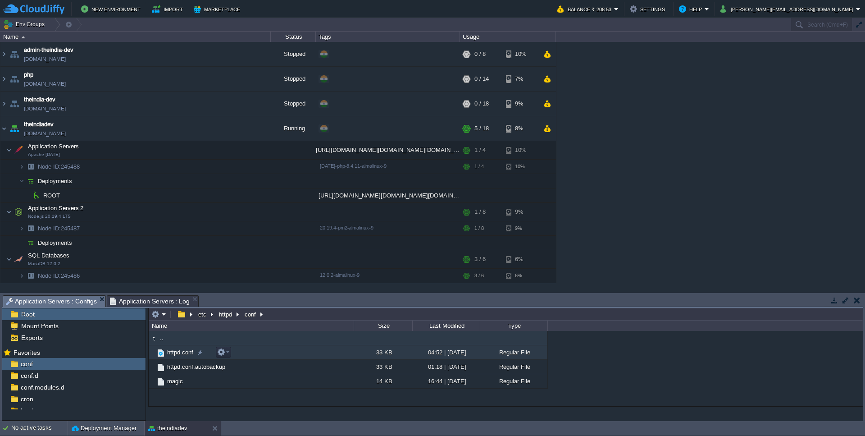
click at [186, 356] on span "httpd.conf" at bounding box center [180, 352] width 29 height 8
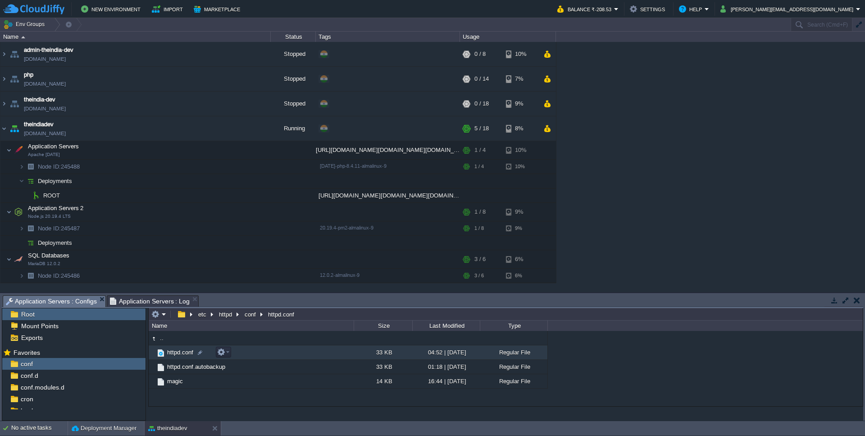
click at [186, 356] on span "httpd.conf" at bounding box center [180, 352] width 29 height 8
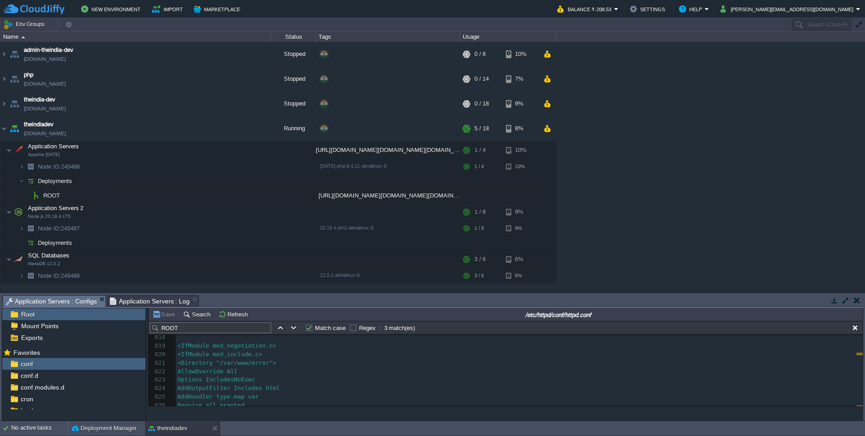
scroll to position [6943, 0]
click at [181, 328] on input "ROOT" at bounding box center [211, 327] width 122 height 11
drag, startPoint x: 179, startPoint y: 327, endPoint x: 141, endPoint y: 320, distance: 38.0
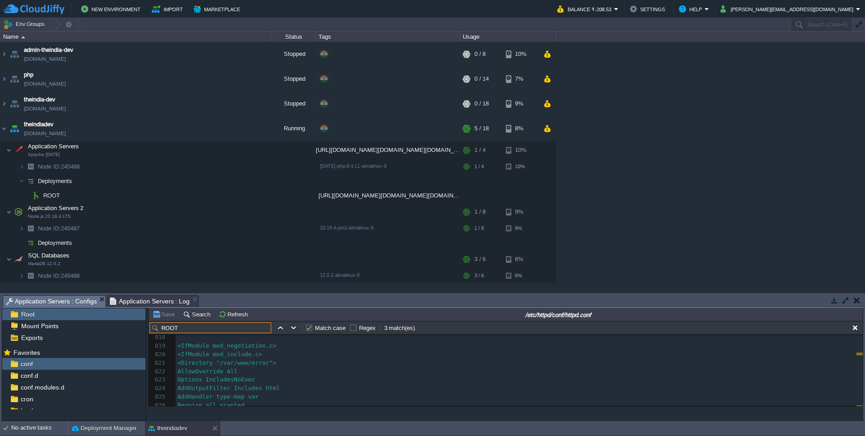
click at [150, 322] on input "ROOT" at bounding box center [211, 327] width 122 height 11
paste input "/var/www/webroot/ROOT"
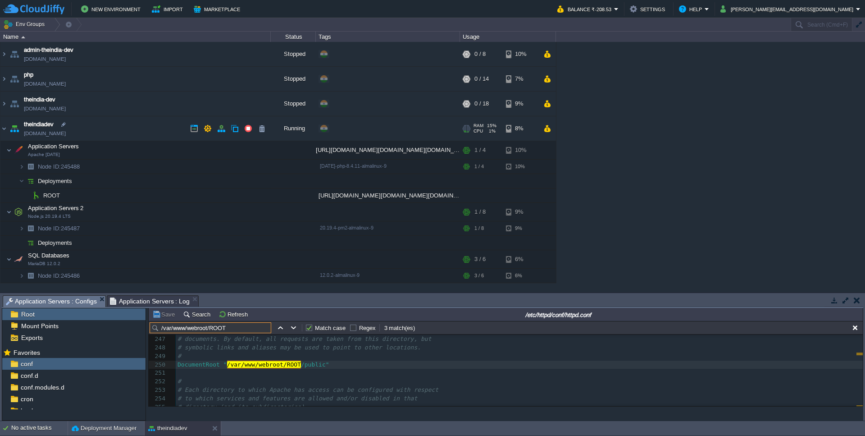
scroll to position [2276, 0]
type input "/var/www/webroot/ROOT"
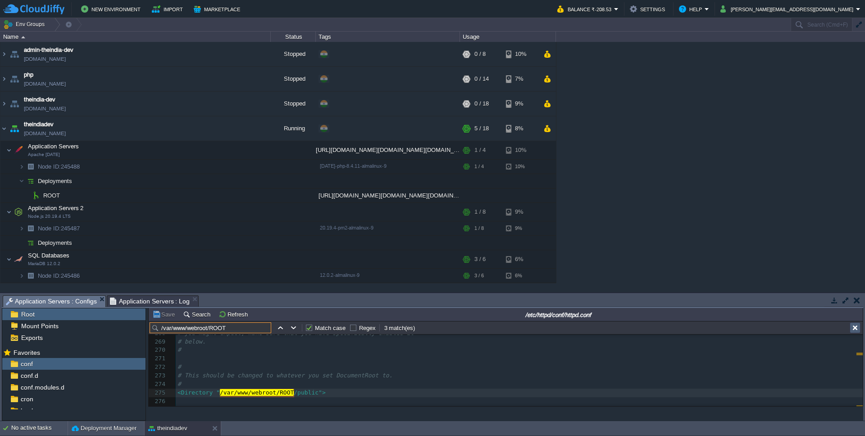
click at [859, 330] on td at bounding box center [855, 327] width 11 height 11
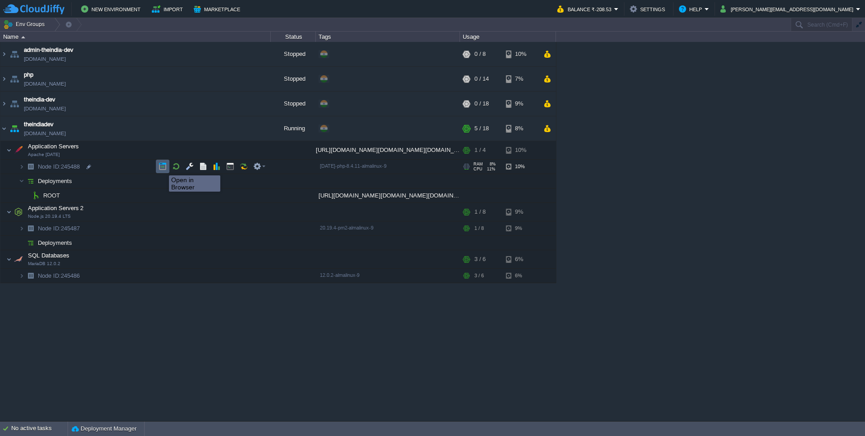
click at [162, 167] on button "button" at bounding box center [163, 166] width 8 height 8
click at [25, 165] on img at bounding box center [30, 166] width 13 height 14
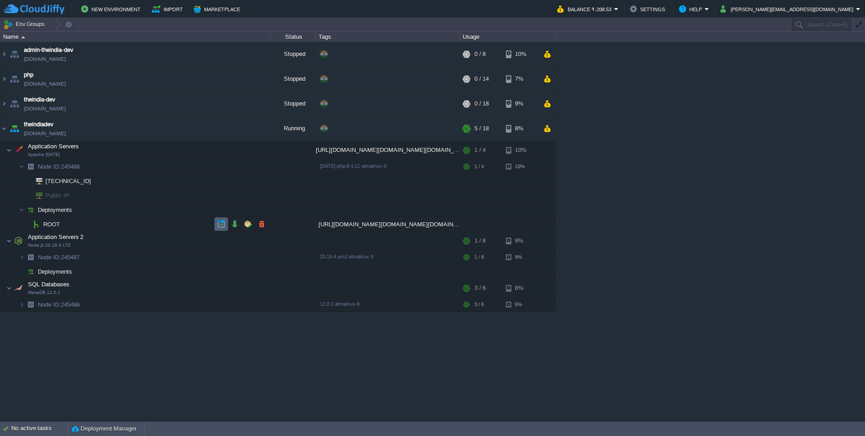
click at [220, 225] on button "button" at bounding box center [221, 224] width 8 height 8
click at [230, 151] on button "button" at bounding box center [230, 150] width 8 height 8
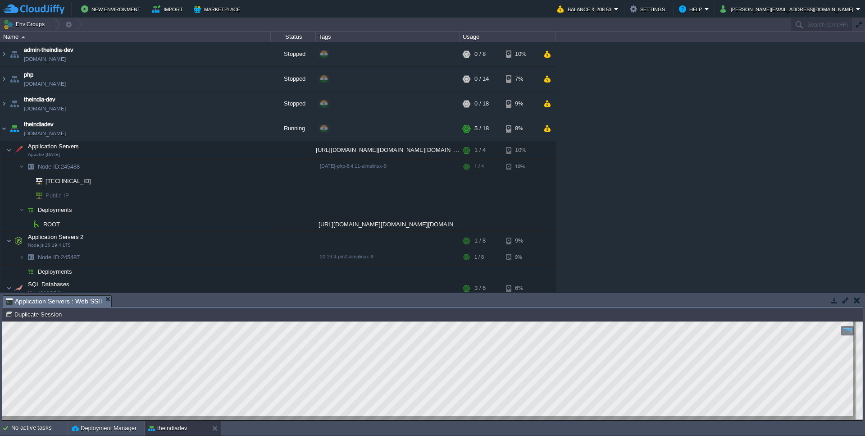
scroll to position [0, 0]
click at [191, 164] on button "button" at bounding box center [190, 166] width 8 height 8
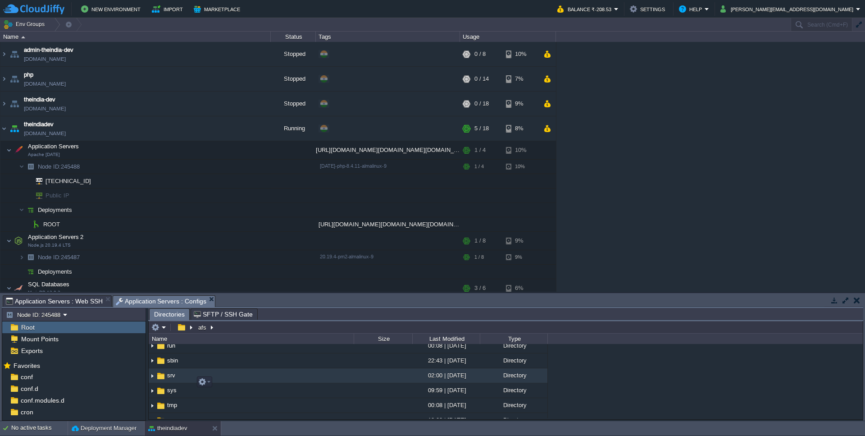
scroll to position [245, 0]
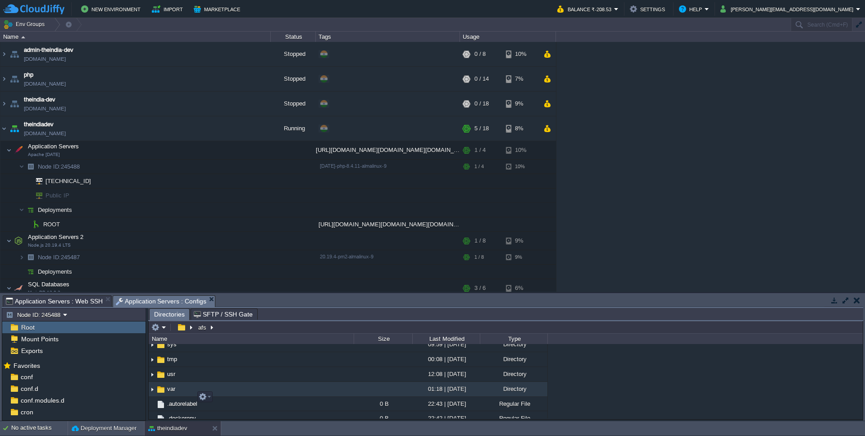
click at [170, 392] on span "var" at bounding box center [171, 389] width 11 height 8
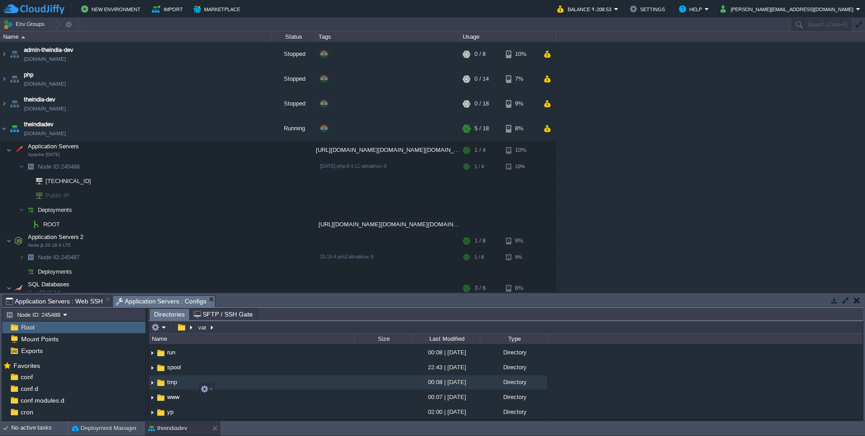
scroll to position [237, 0]
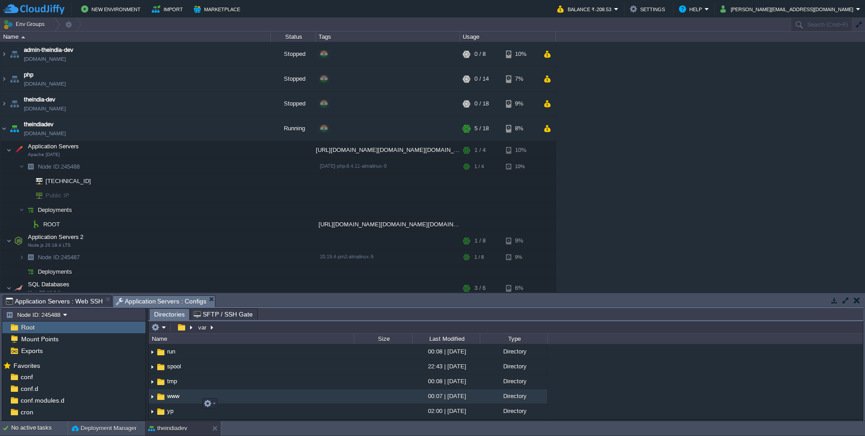
click at [177, 400] on span "www" at bounding box center [173, 396] width 15 height 8
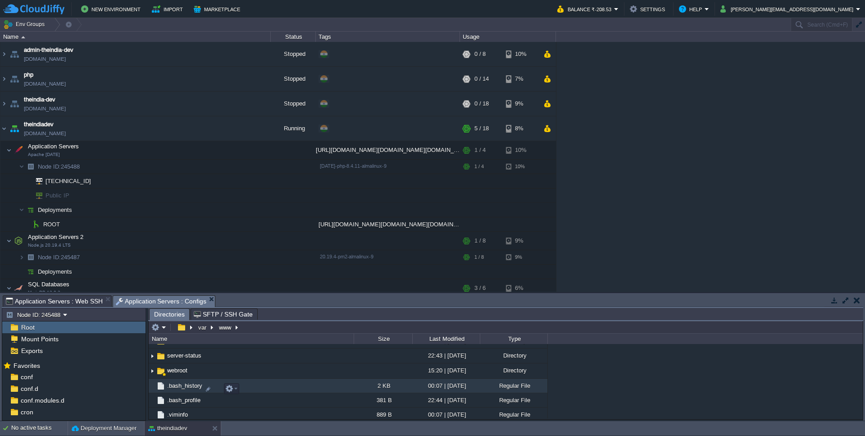
scroll to position [100, 0]
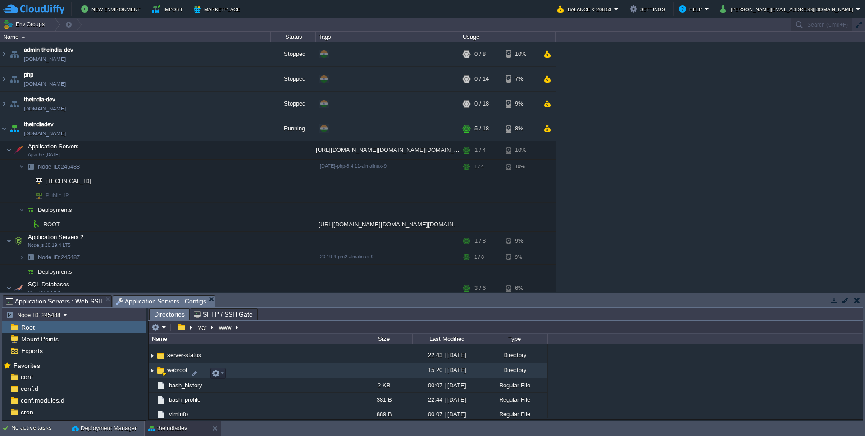
click at [176, 373] on span "webroot" at bounding box center [177, 370] width 23 height 8
click at [178, 373] on span "webroot" at bounding box center [177, 370] width 23 height 8
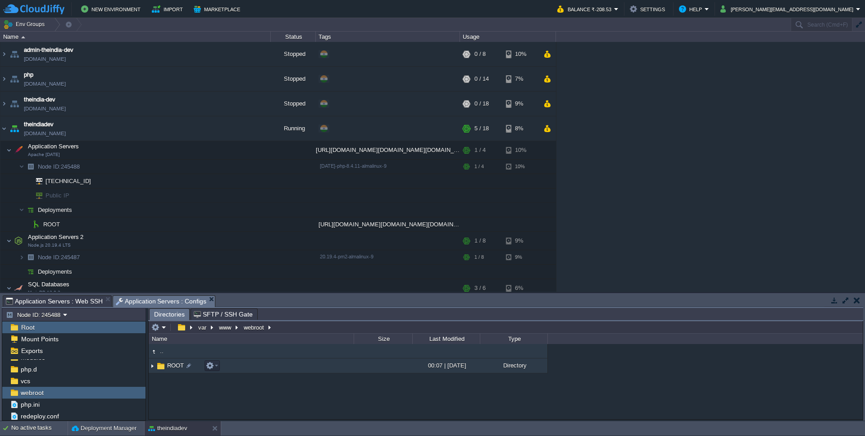
click at [168, 367] on span "ROOT" at bounding box center [175, 365] width 19 height 8
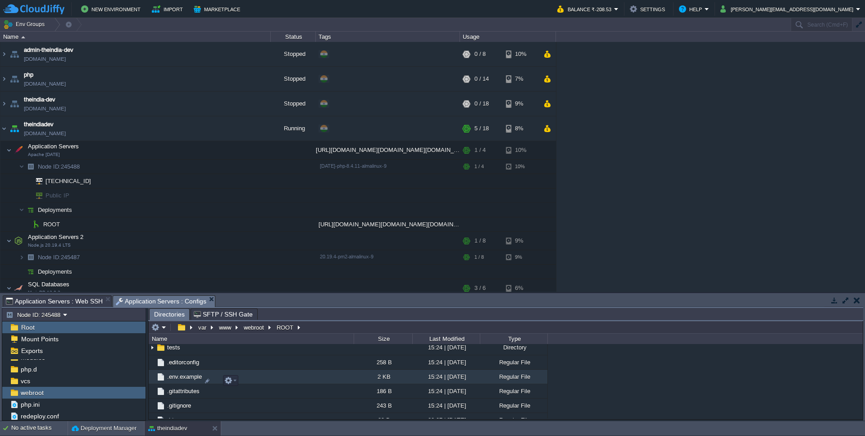
scroll to position [123, 0]
click at [168, 328] on table at bounding box center [159, 327] width 19 height 11
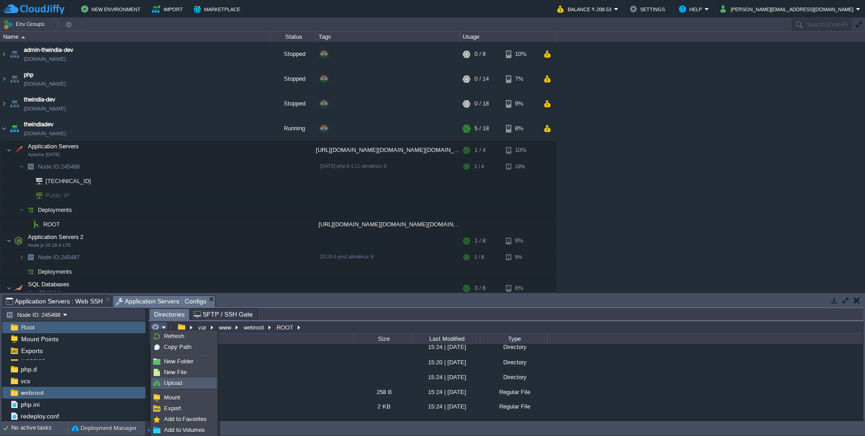
click at [188, 380] on link "Upload" at bounding box center [184, 383] width 64 height 10
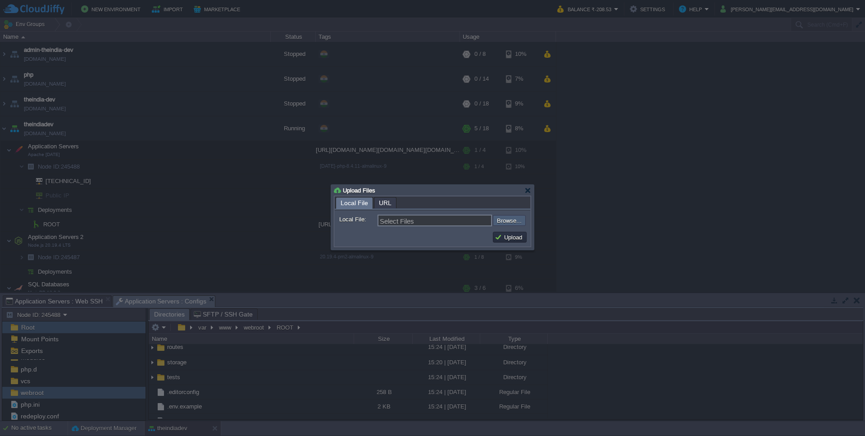
click at [504, 225] on input "file" at bounding box center [469, 220] width 114 height 11
type input "C:\fakepath\env_laravel"
type input "env_laravel"
click at [503, 237] on button "Upload" at bounding box center [510, 237] width 30 height 8
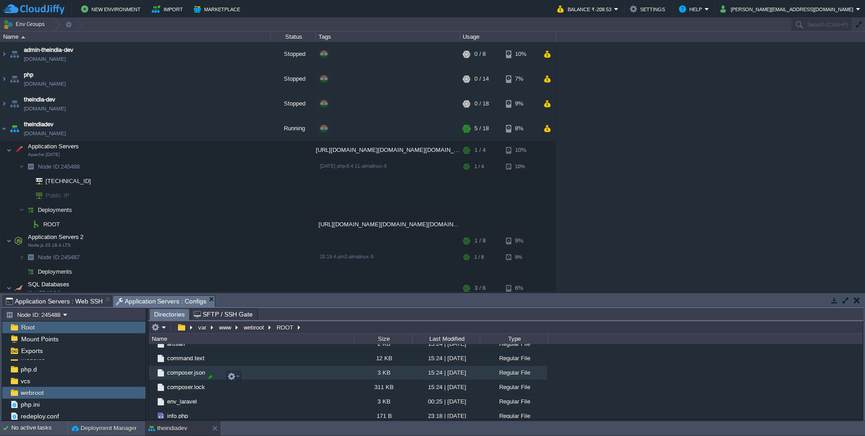
scroll to position [245, 0]
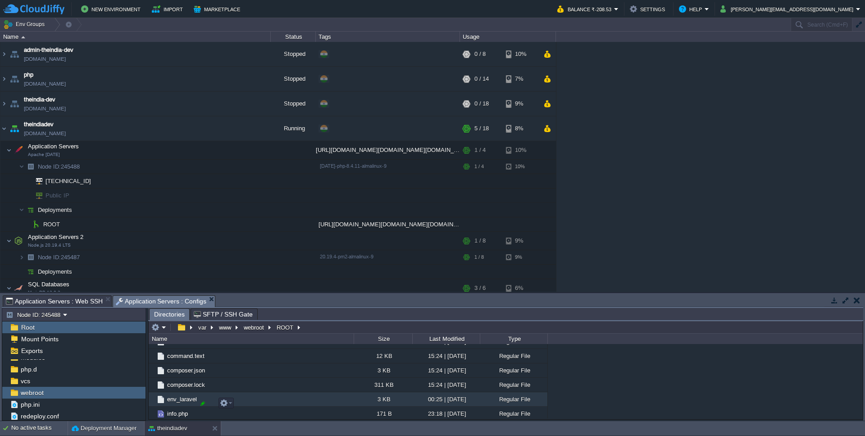
click at [200, 406] on div at bounding box center [203, 403] width 8 height 8
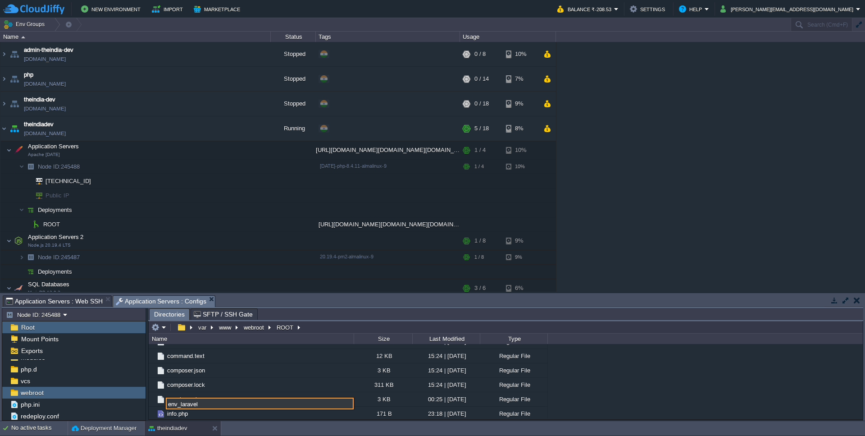
click at [200, 406] on input "env_laravel" at bounding box center [260, 403] width 188 height 12
type input ".env"
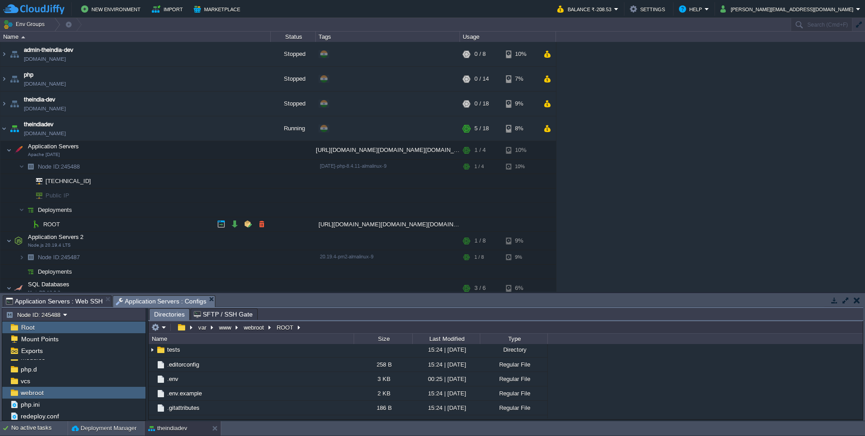
scroll to position [20, 0]
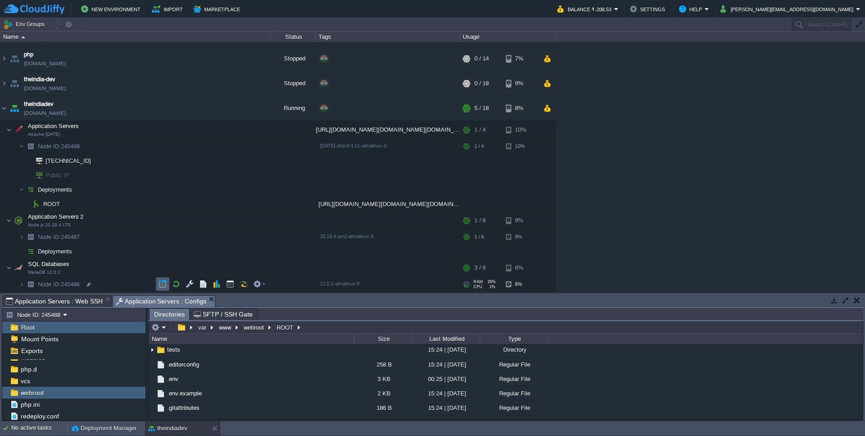
click at [166, 288] on button "button" at bounding box center [163, 284] width 8 height 8
click at [254, 287] on button "button" at bounding box center [257, 284] width 8 height 8
click at [279, 312] on span "Reset Password" at bounding box center [285, 308] width 43 height 7
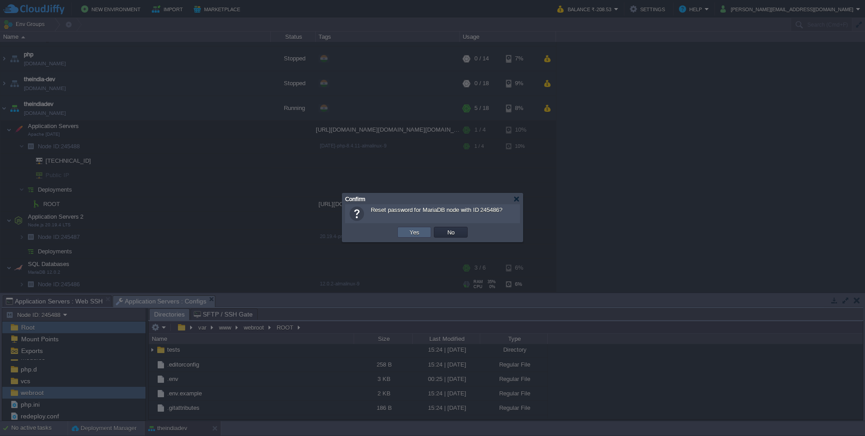
click at [427, 232] on td "Yes" at bounding box center [414, 232] width 34 height 11
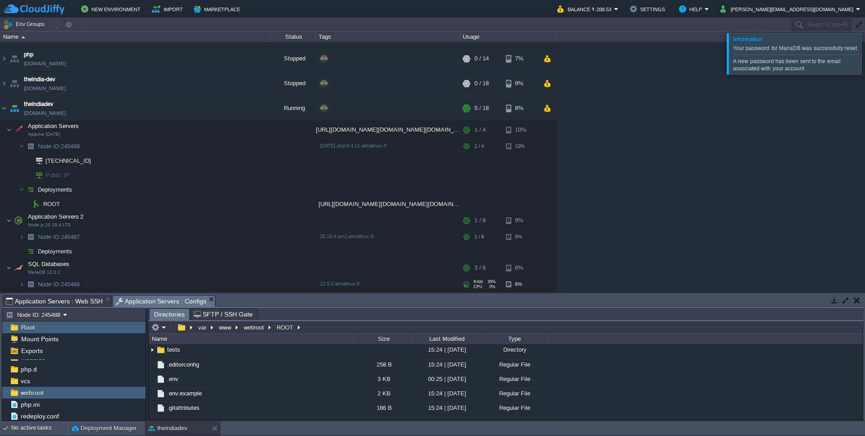
click at [758, 50] on div "Your password for MariaDB was successfully reset. A new password has been sent …" at bounding box center [796, 58] width 126 height 27
click at [758, 50] on div "Your password for MariaDB was successfully reset. A new password has been sent …" at bounding box center [797, 58] width 128 height 32
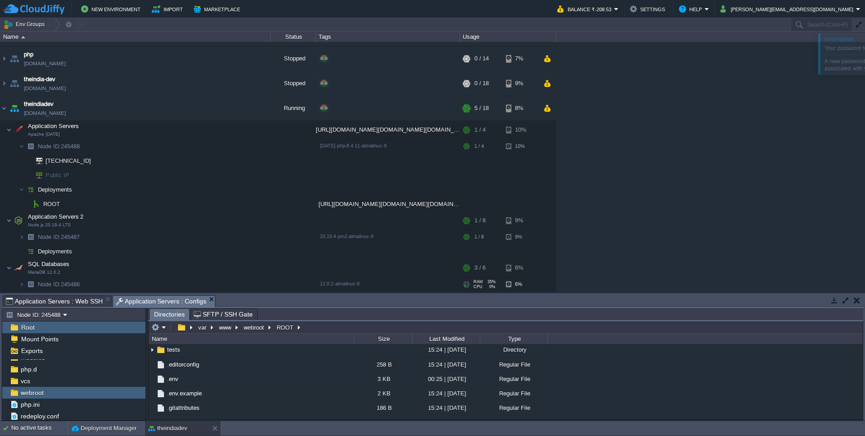
click at [758, 50] on div "admin-theindia-dev [DOMAIN_NAME] Stopped + Add to Env Group RAM 0% CPU 0% 0 / 8…" at bounding box center [432, 167] width 865 height 250
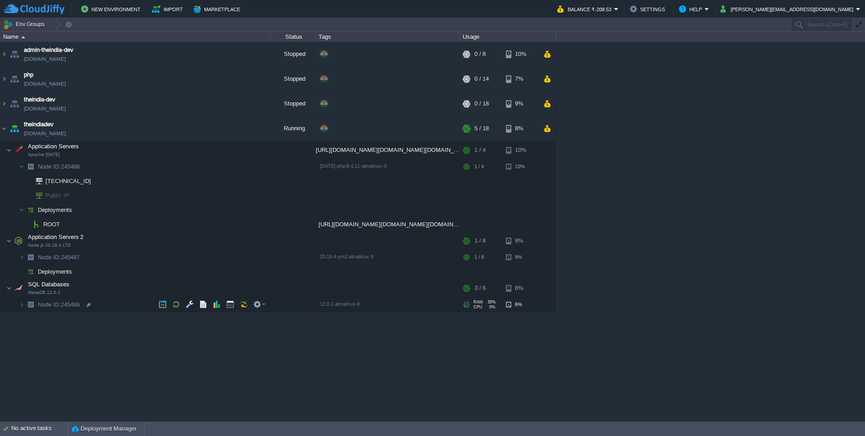
scroll to position [0, 0]
click at [222, 131] on button "button" at bounding box center [221, 128] width 8 height 8
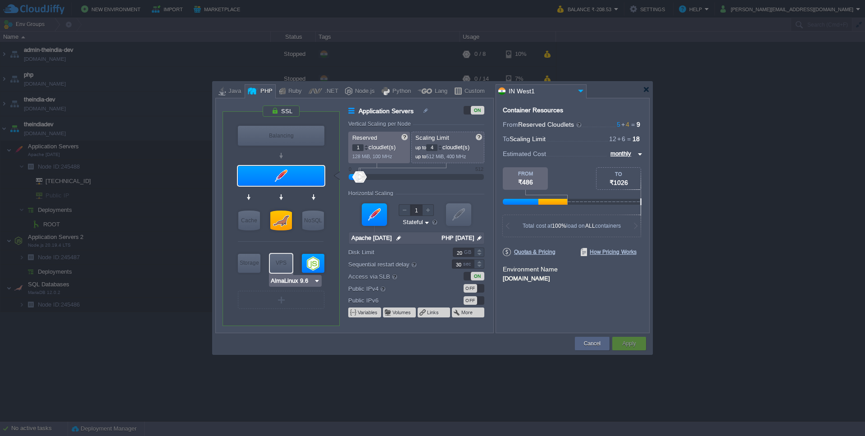
type input "Node.js 20.19.4 LTS"
click at [295, 301] on div "VM" at bounding box center [281, 300] width 87 height 18
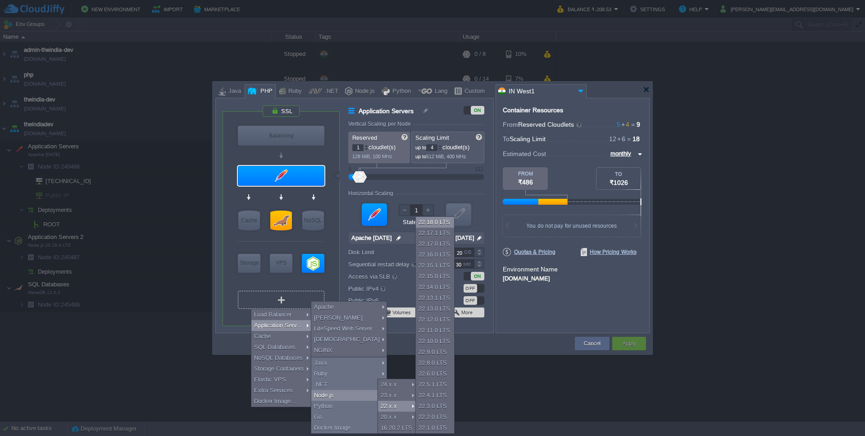
click at [428, 220] on div "22.18.0 LTS" at bounding box center [435, 222] width 38 height 11
type input "Application Servers 3"
type input "4"
type input "8"
type input "Node.js 22.18...."
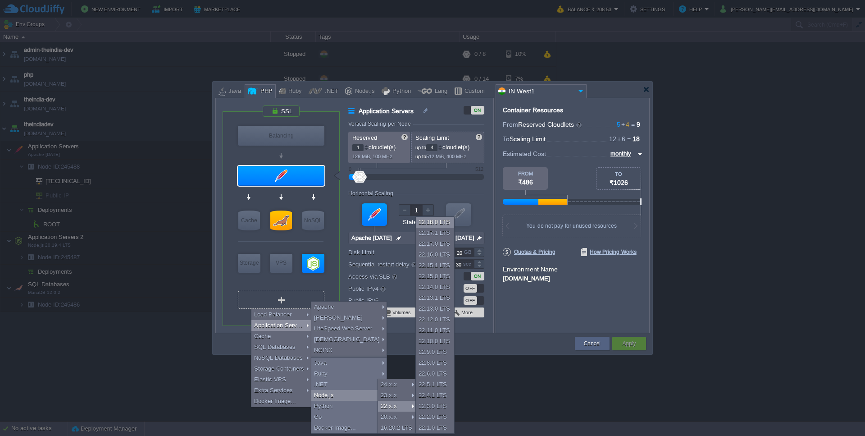
type input "22.18.0-pm2"
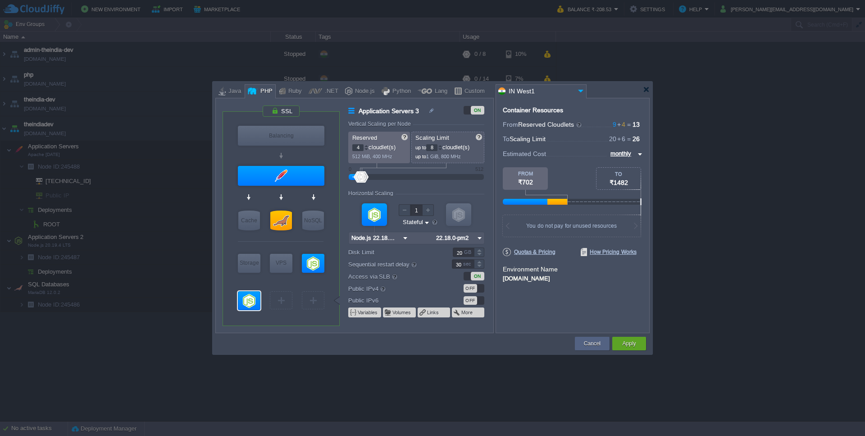
type input "Node.js 22.18.0 LTS"
type input "Select Image"
click at [253, 301] on div at bounding box center [249, 300] width 23 height 19
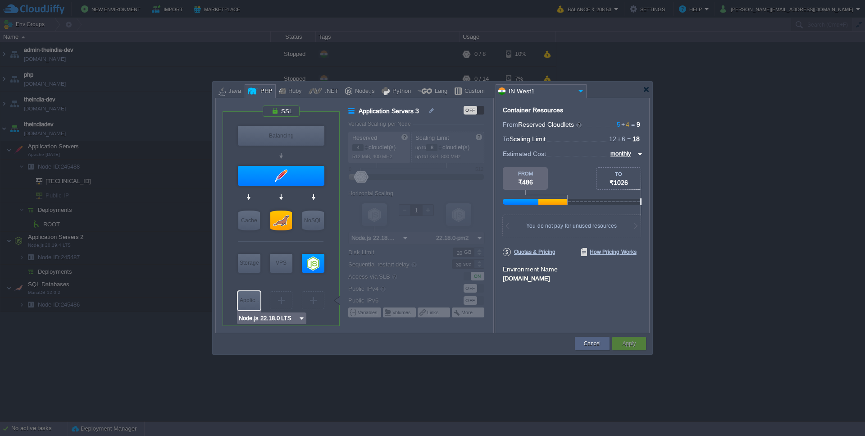
click at [257, 304] on div "Applic..." at bounding box center [249, 300] width 23 height 18
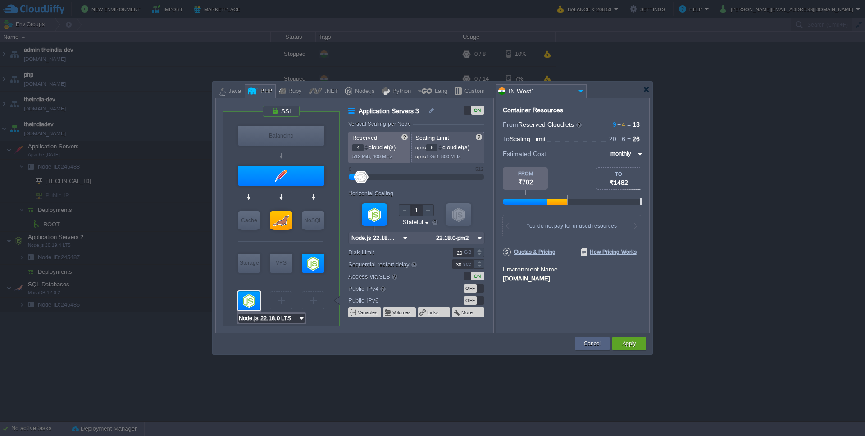
click at [273, 320] on input "Node.js 22.18.0 LTS" at bounding box center [268, 318] width 60 height 9
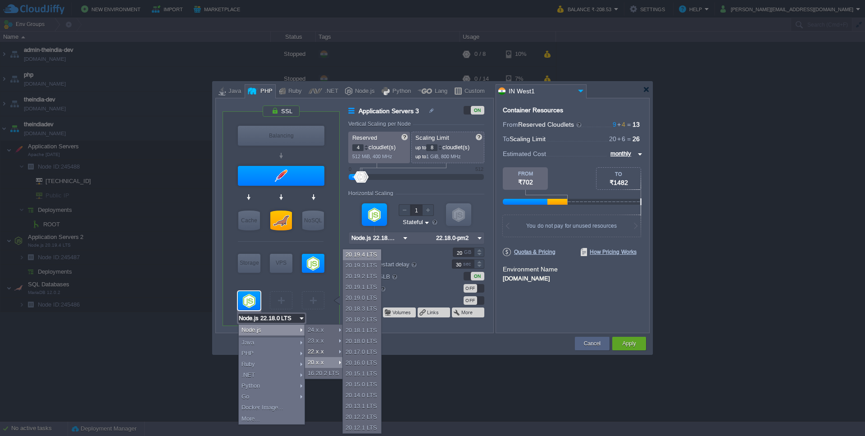
click at [367, 259] on div "20.19.4 LTS" at bounding box center [362, 254] width 38 height 11
type input "Node.js 20.19.4 LTS"
type input "Node.js 20.19...."
type input "20.19.4-pm2"
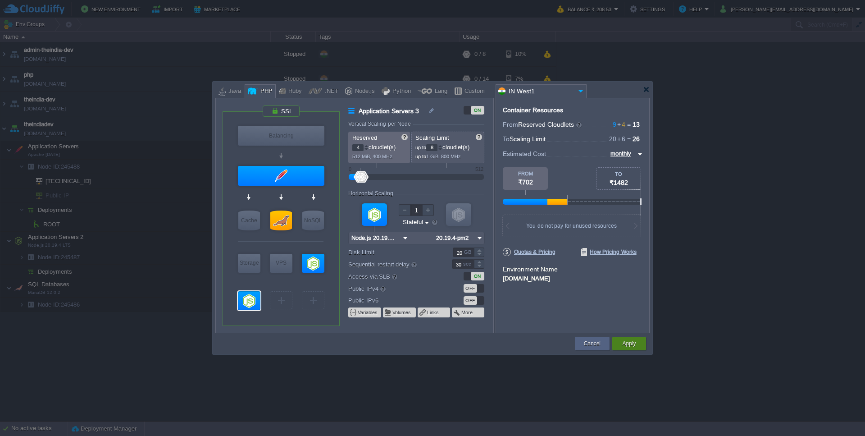
click at [633, 346] on button "Apply" at bounding box center [629, 343] width 14 height 9
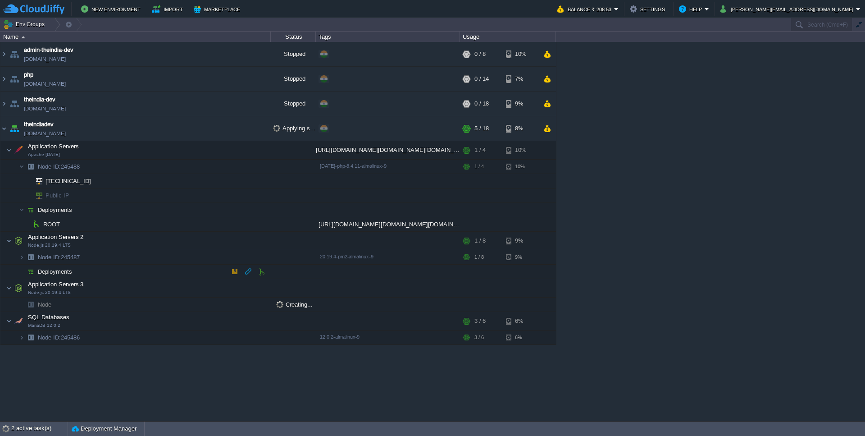
click at [262, 273] on button "button" at bounding box center [262, 271] width 8 height 8
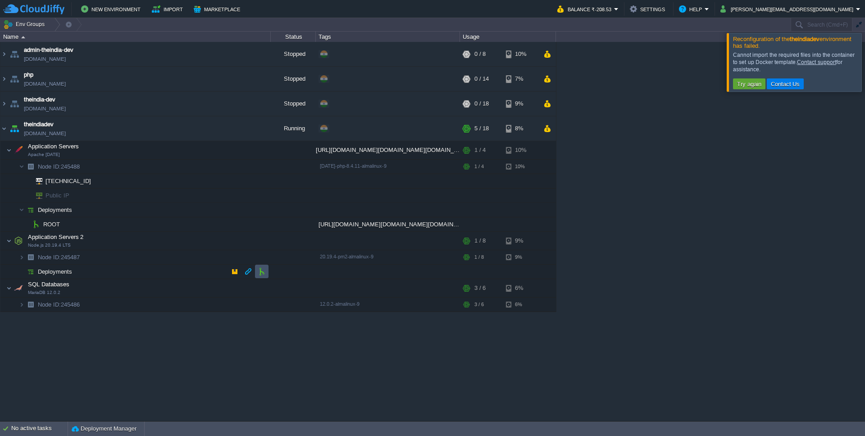
click at [260, 272] on button "button" at bounding box center [262, 271] width 8 height 8
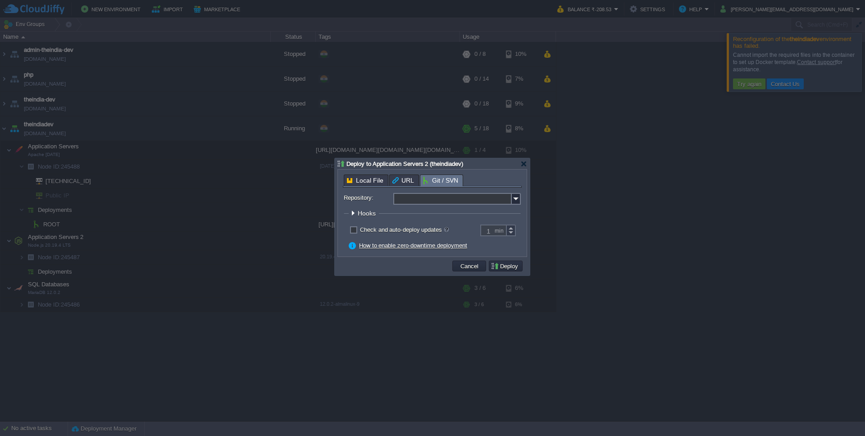
click at [440, 200] on input "Repository:" at bounding box center [452, 199] width 118 height 12
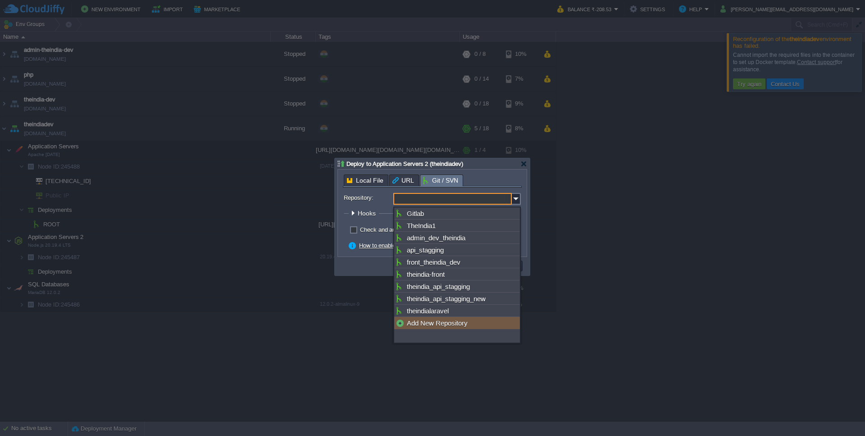
click at [432, 329] on div "Add New Repository" at bounding box center [457, 323] width 126 height 12
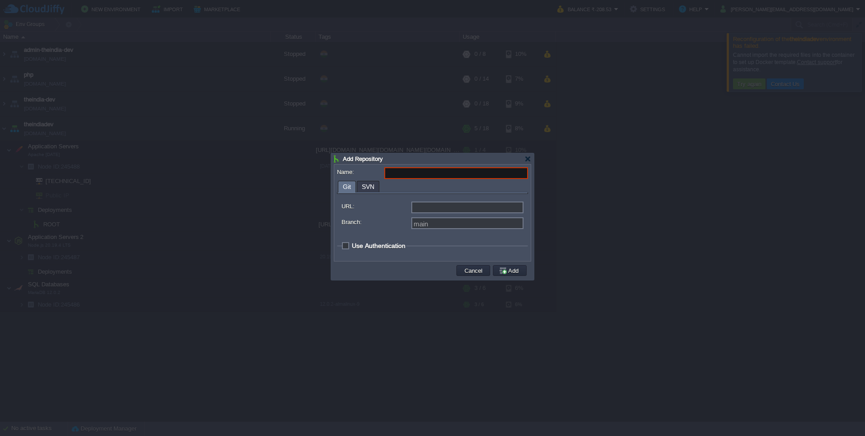
type input "Select existing or add a new one"
click at [428, 213] on input "URL:" at bounding box center [467, 207] width 112 height 12
paste input "[URL][DOMAIN_NAME]"
type input "[URL][DOMAIN_NAME]"
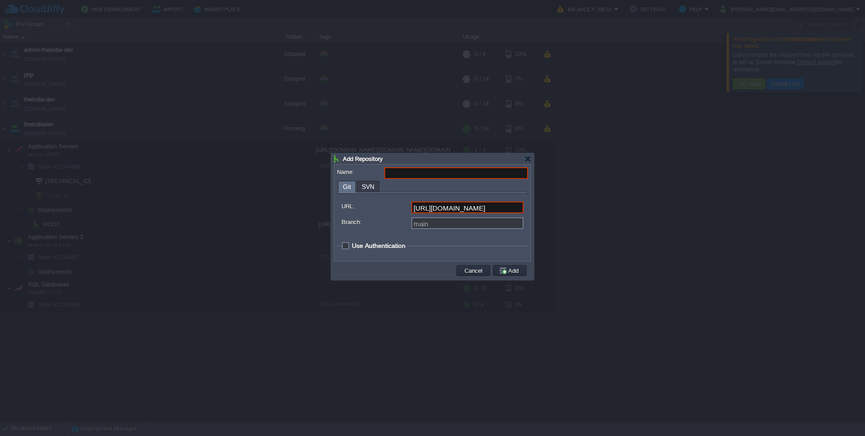
click at [446, 210] on input "[URL][DOMAIN_NAME]" at bounding box center [467, 207] width 112 height 12
click at [446, 209] on input "[URL][DOMAIN_NAME]" at bounding box center [467, 207] width 112 height 12
type input "https://... git://... ftp://... [DOMAIN_NAME]:repo..."
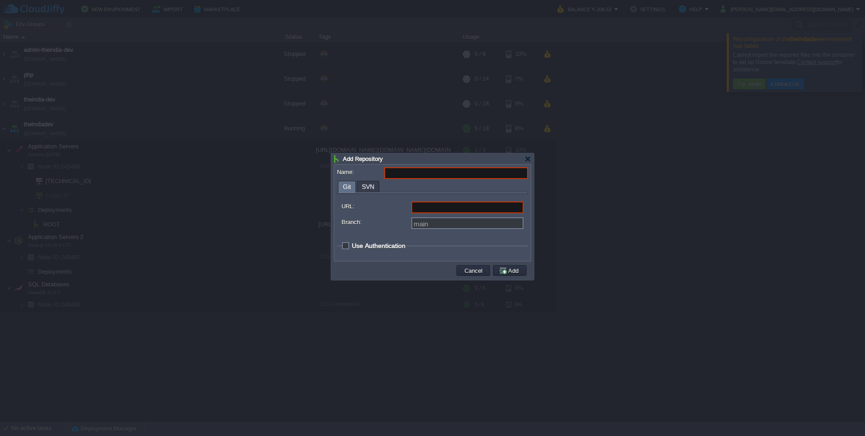
paste input "[URL][DOMAIN_NAME]"
type input "[URL][DOMAIN_NAME]"
click at [445, 223] on input "Branch:" at bounding box center [467, 223] width 112 height 12
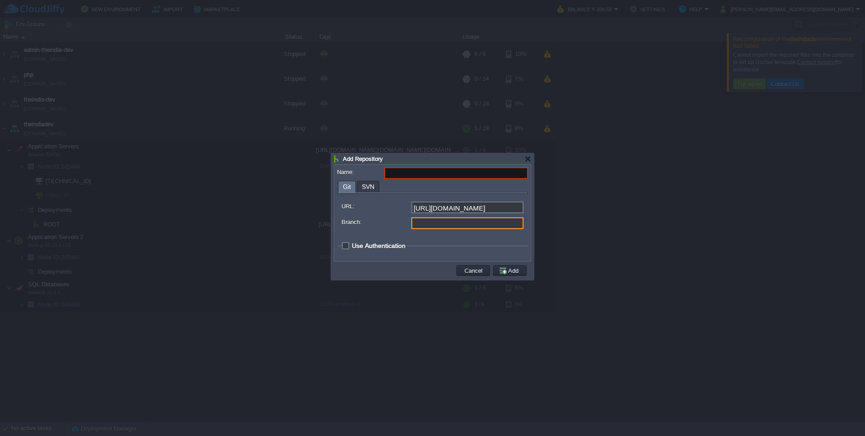
type input "main"
click at [440, 221] on input "Branch:" at bounding box center [467, 223] width 112 height 12
paste input "activity_booking"
type input "activity_booking"
click at [419, 168] on div "Name: Git SVN URL: [URL][DOMAIN_NAME] Branch: activity_booking Use Authenticati…" at bounding box center [432, 212] width 196 height 96
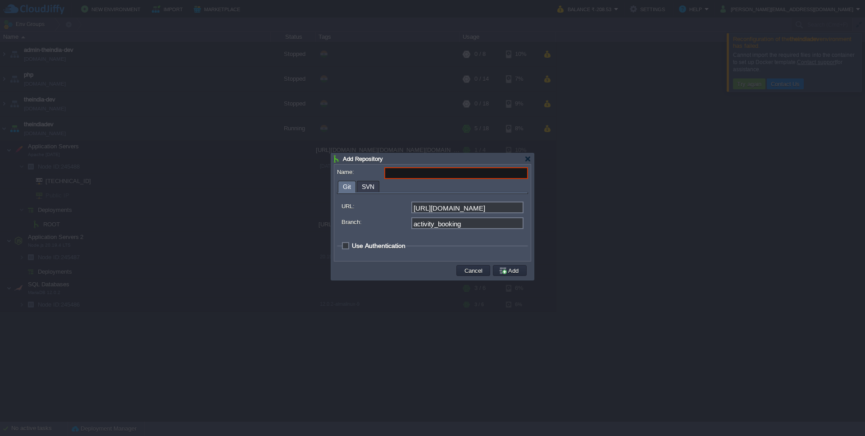
click at [418, 169] on input "Name:" at bounding box center [456, 173] width 144 height 12
type input "f"
type input "theindiafront"
click at [368, 252] on fieldset "Use Authentication Login: Access Type: Token SSH Key Token: Select Key: Select.…" at bounding box center [432, 248] width 191 height 12
click at [373, 249] on span "Use Authentication" at bounding box center [379, 245] width 54 height 7
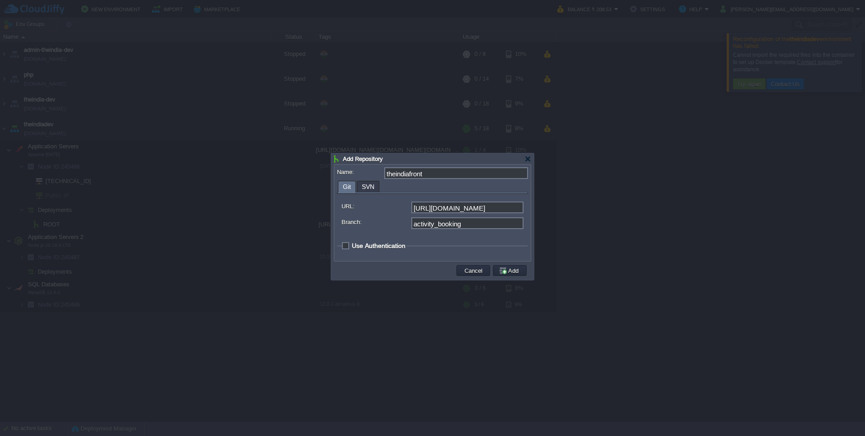
checkbox input "true"
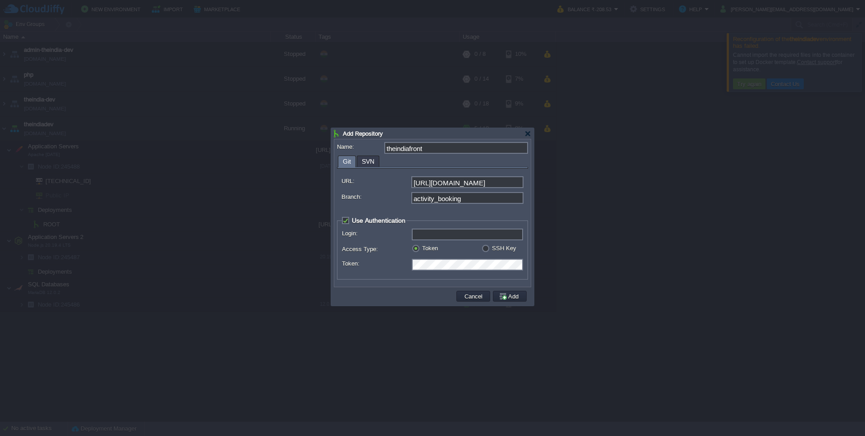
click at [426, 234] on input "Login:" at bounding box center [467, 234] width 111 height 12
paste input "[EMAIL_ADDRESS][DOMAIN_NAME]"
type input "[EMAIL_ADDRESS][DOMAIN_NAME]"
click at [515, 300] on button "Add" at bounding box center [510, 296] width 23 height 8
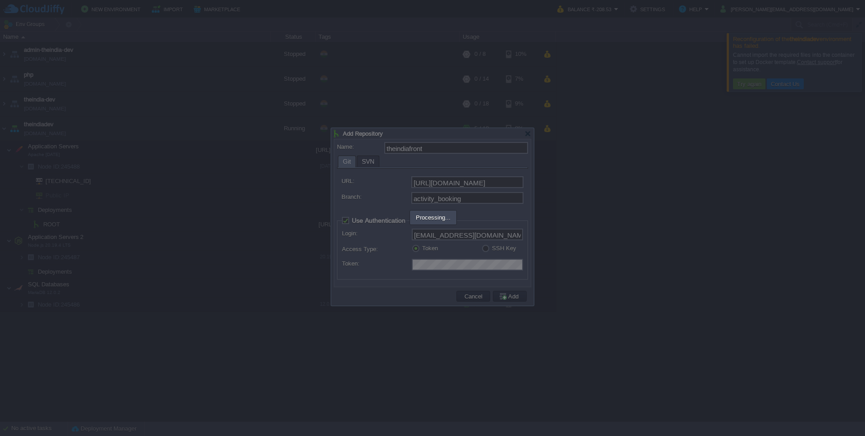
type input "theindiafront"
type input "main"
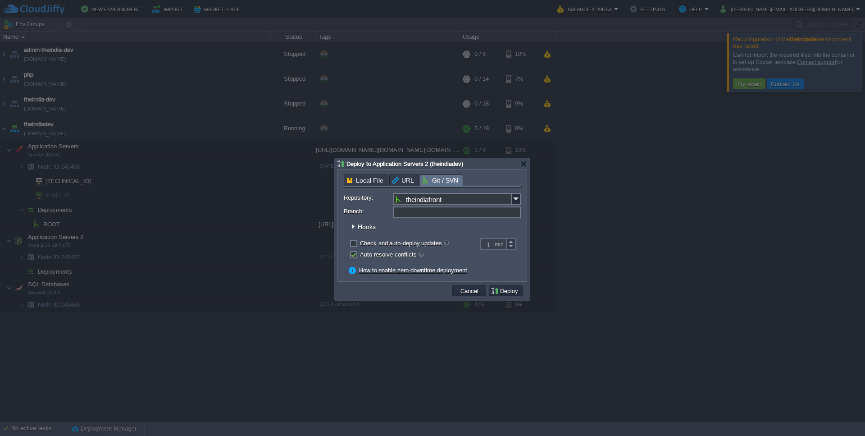
click at [464, 216] on input "Branch:" at bounding box center [457, 212] width 128 height 12
type input "main"
paste input "activity_booking"
type input "activity_booking"
click at [501, 292] on button "Deploy" at bounding box center [506, 291] width 30 height 8
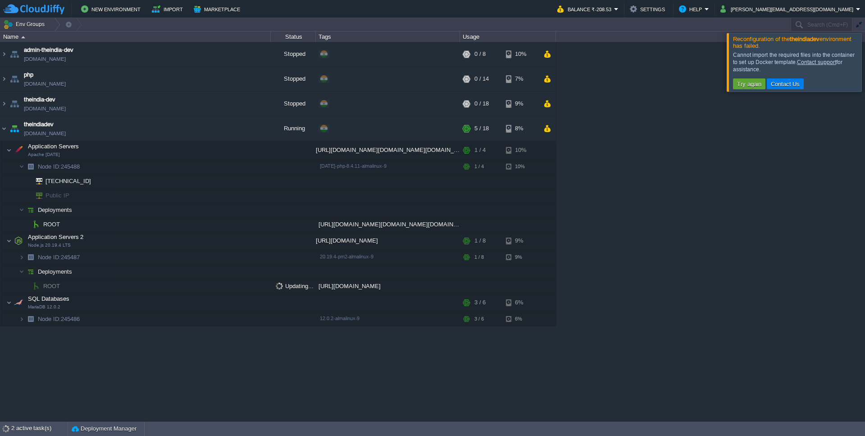
click at [865, 60] on div at bounding box center [876, 62] width 0 height 58
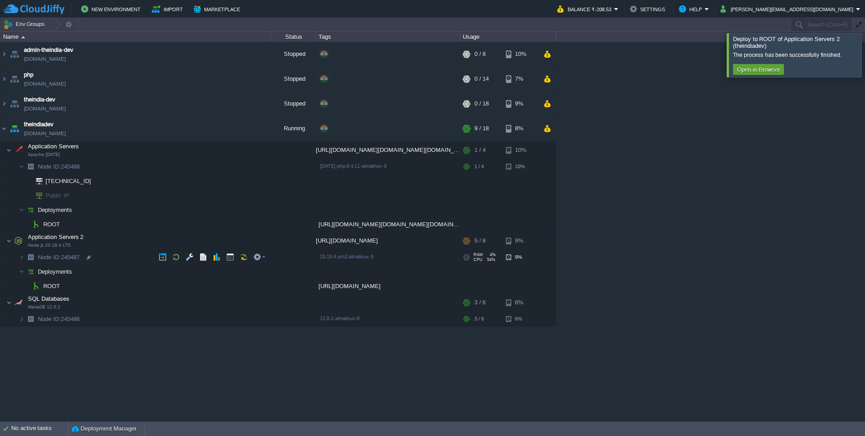
click at [24, 254] on img at bounding box center [30, 257] width 13 height 14
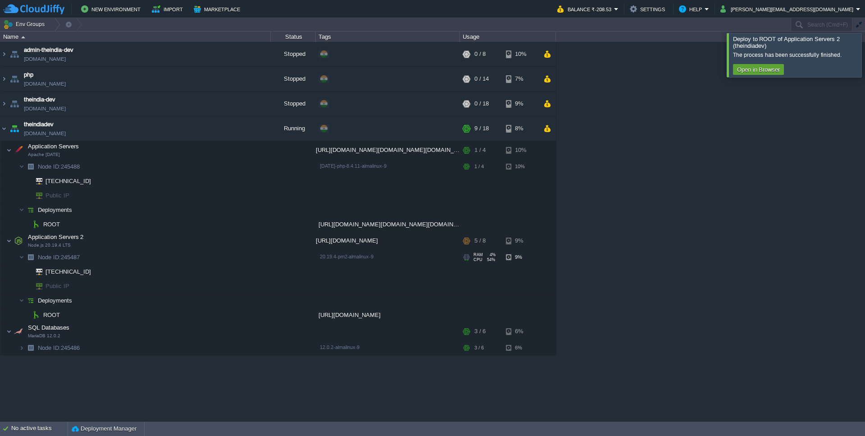
click at [24, 254] on img at bounding box center [30, 257] width 13 height 14
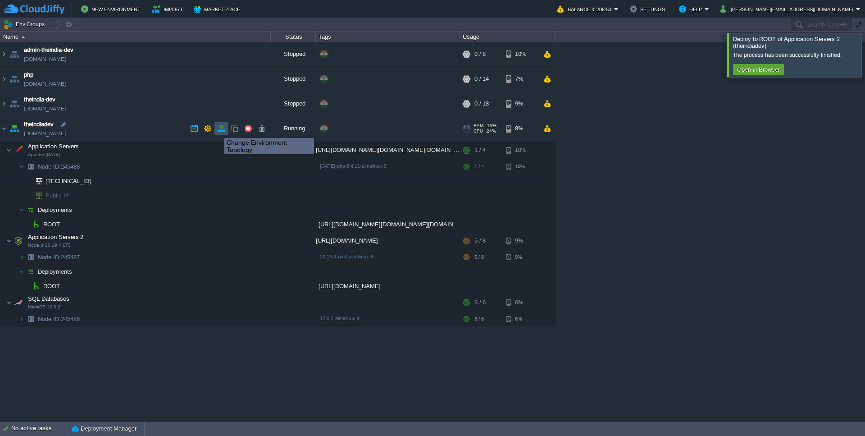
click at [219, 130] on button "button" at bounding box center [221, 128] width 8 height 8
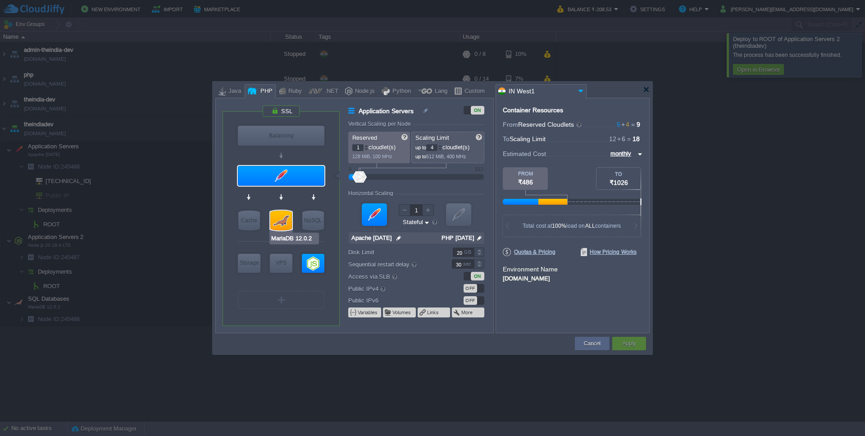
type input "AlmaLinux 9.6"
click at [278, 301] on div "VM" at bounding box center [281, 300] width 87 height 18
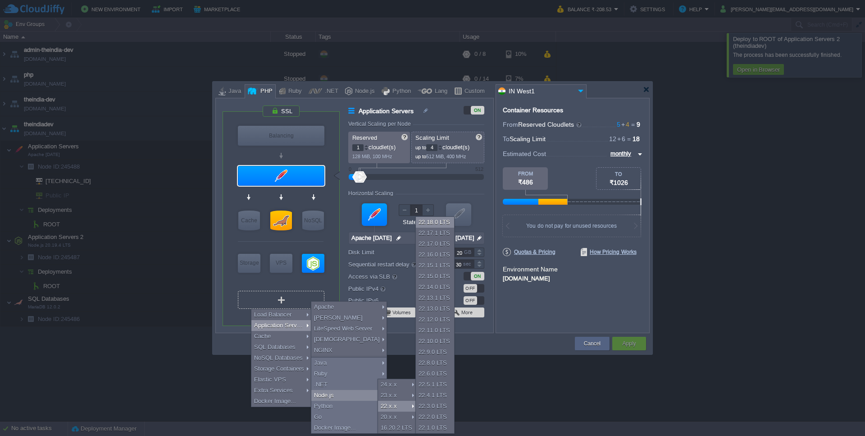
click at [428, 227] on div "22.18.0 LTS" at bounding box center [435, 222] width 38 height 11
type input "Application Servers 3"
type input "4"
type input "8"
type input "Node.js 22.18...."
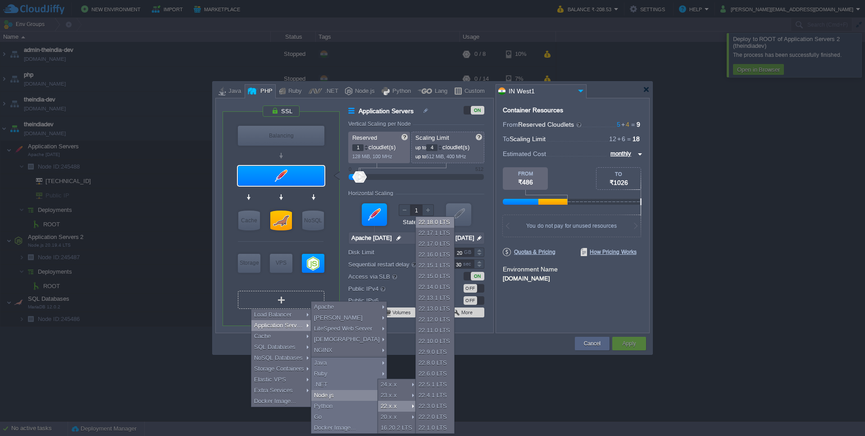
type input "22.18.0-pm2"
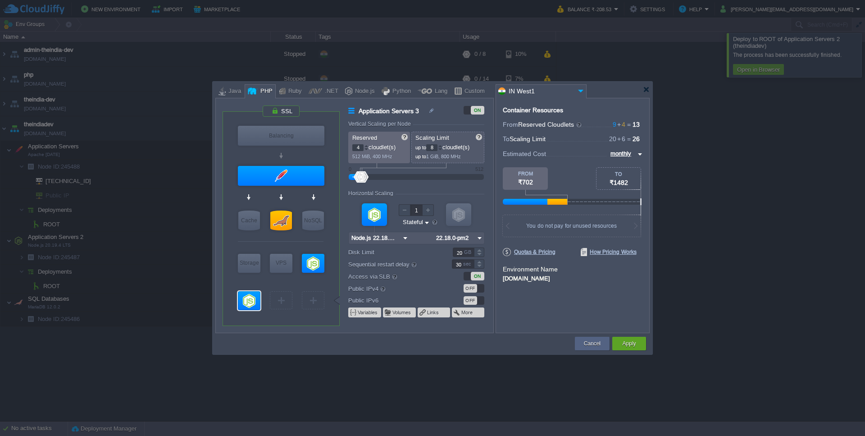
type input "Select Image"
click at [470, 114] on div "Application Servers 3 ON" at bounding box center [420, 110] width 145 height 10
click at [473, 110] on div "ON" at bounding box center [478, 110] width 14 height 9
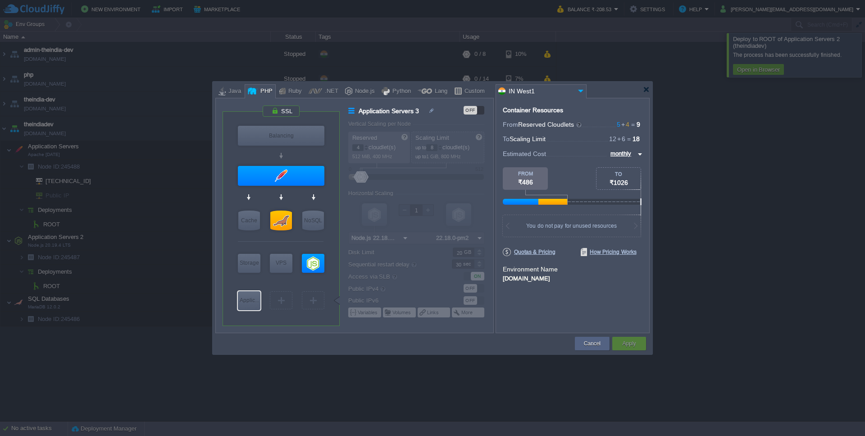
click at [473, 110] on div "OFF" at bounding box center [471, 110] width 14 height 9
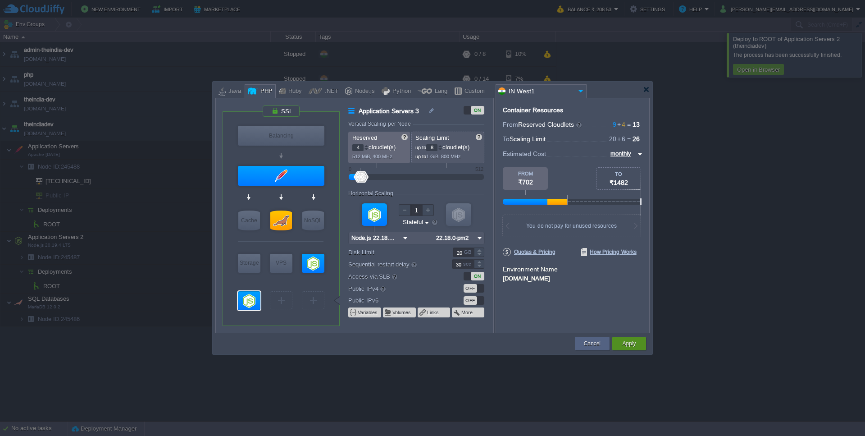
click at [633, 348] on div "Apply" at bounding box center [629, 344] width 20 height 14
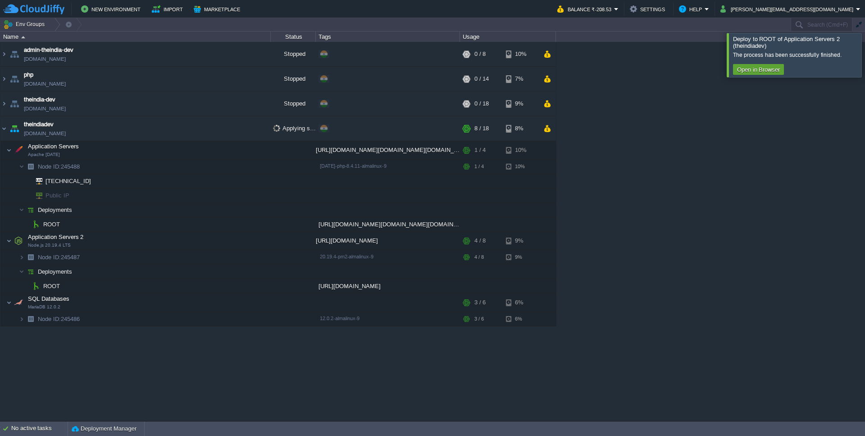
click at [865, 54] on div at bounding box center [876, 55] width 0 height 44
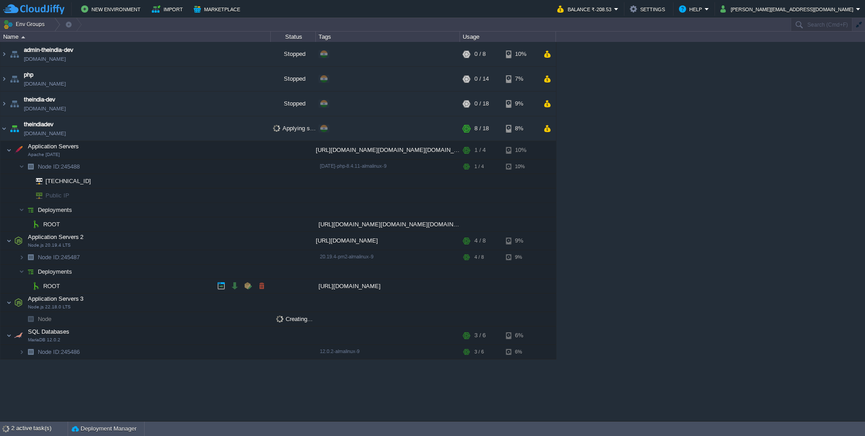
click at [50, 286] on span "ROOT" at bounding box center [51, 286] width 19 height 8
click at [230, 259] on button "button" at bounding box center [230, 257] width 8 height 8
